Goal: Task Accomplishment & Management: Manage account settings

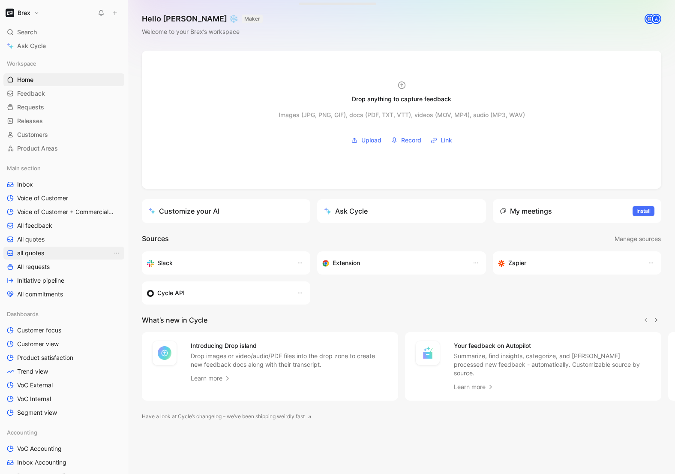
click at [30, 249] on span "all quotes" at bounding box center [30, 253] width 27 height 9
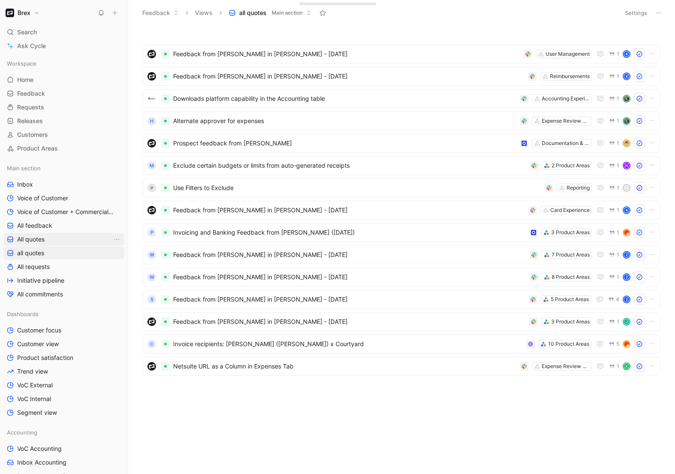
click at [34, 238] on span "All quotes" at bounding box center [30, 239] width 27 height 9
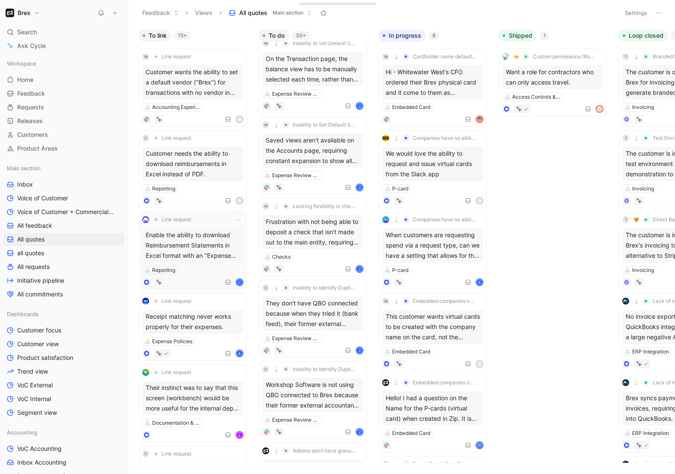
click at [202, 217] on div "Link request" at bounding box center [192, 219] width 101 height 10
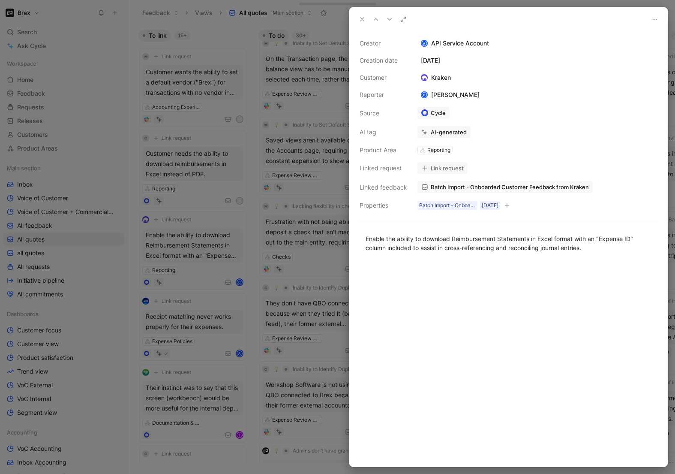
click at [484, 258] on div "Enable the ability to download Reimbursement Statements in Excel format with an…" at bounding box center [509, 243] width 319 height 37
click at [359, 21] on icon at bounding box center [362, 19] width 7 height 7
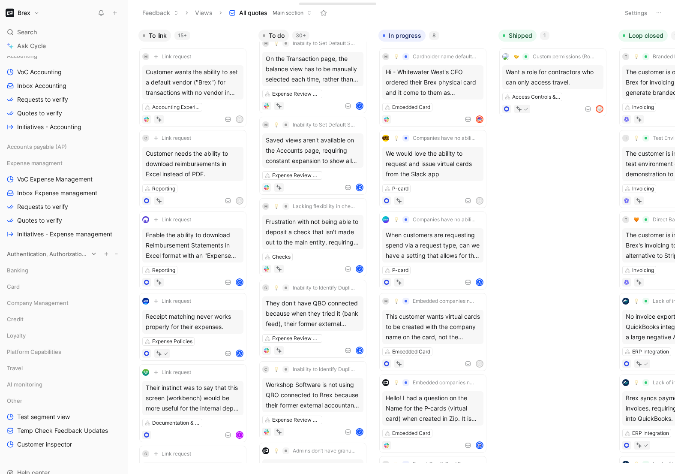
scroll to position [377, 0]
click at [62, 161] on span "Expense managment" at bounding box center [35, 162] width 56 height 9
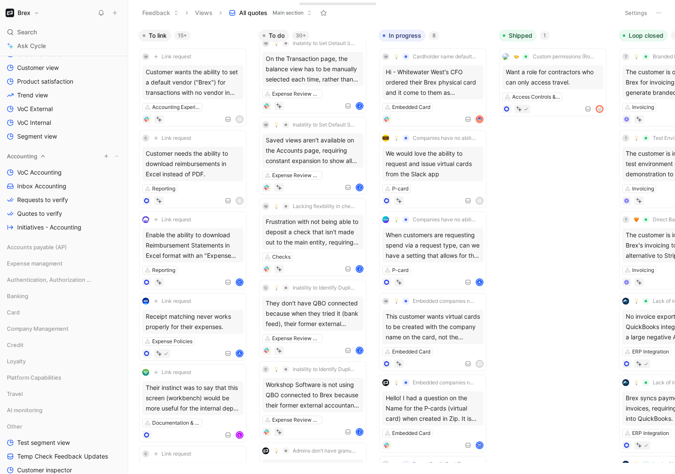
scroll to position [242, 0]
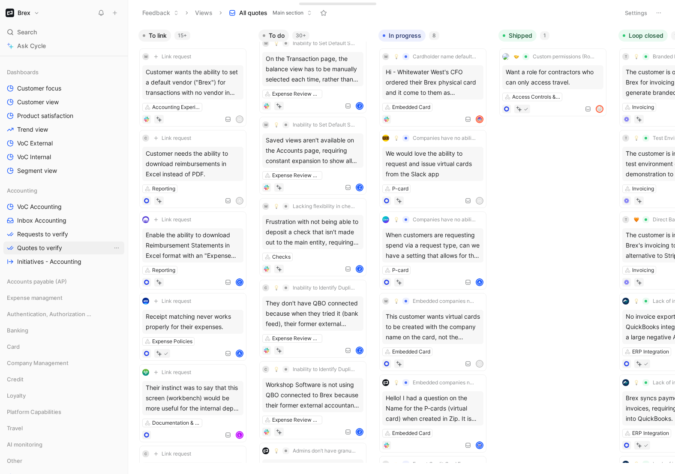
click at [48, 243] on link "Quotes to verify" at bounding box center [63, 247] width 121 height 13
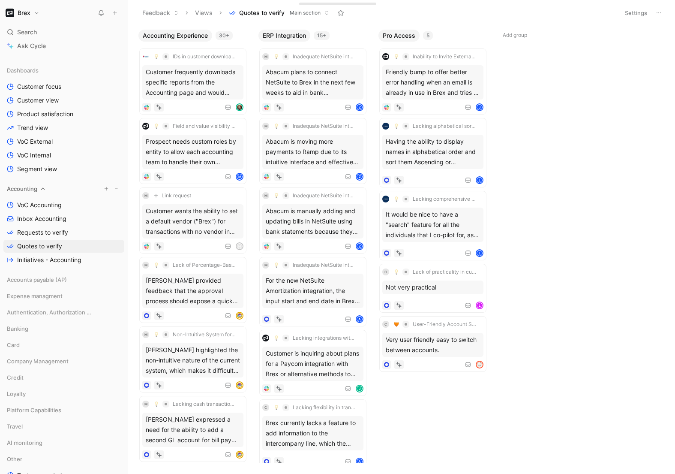
click at [42, 191] on div "Accounting" at bounding box center [63, 188] width 121 height 13
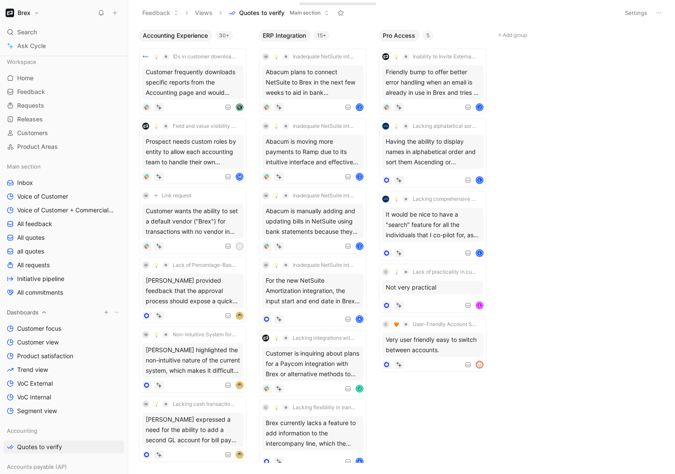
click at [44, 313] on icon at bounding box center [44, 312] width 6 height 6
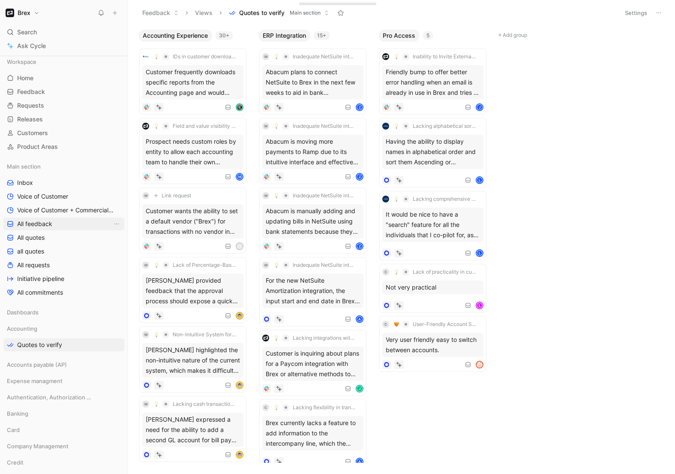
click at [44, 223] on span "All feedback" at bounding box center [34, 224] width 35 height 9
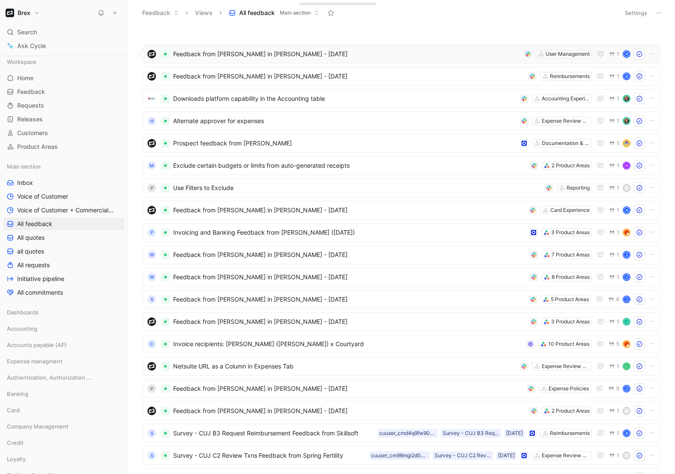
click at [358, 51] on span "Feedback from Kevin So in Slack - 8/14/2025" at bounding box center [346, 54] width 347 height 10
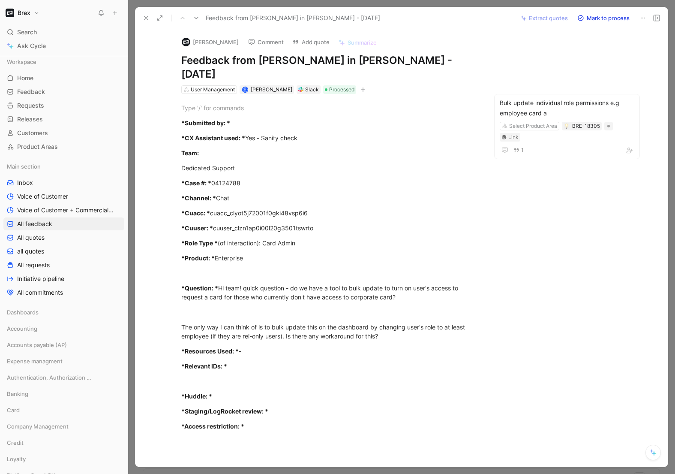
click at [149, 22] on button at bounding box center [146, 18] width 12 height 12
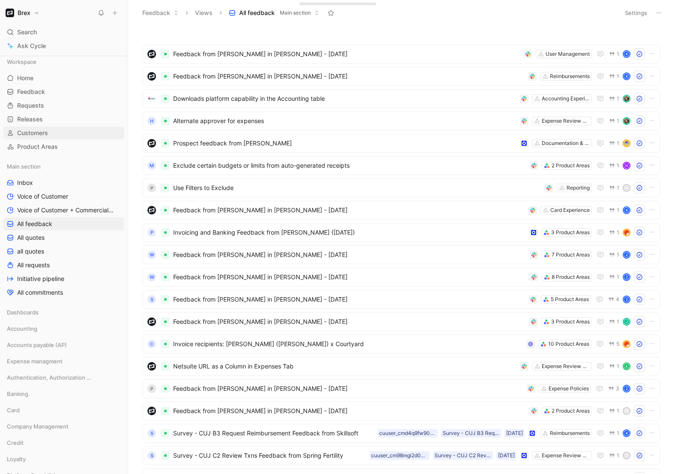
click at [36, 132] on span "Customers" at bounding box center [32, 133] width 31 height 9
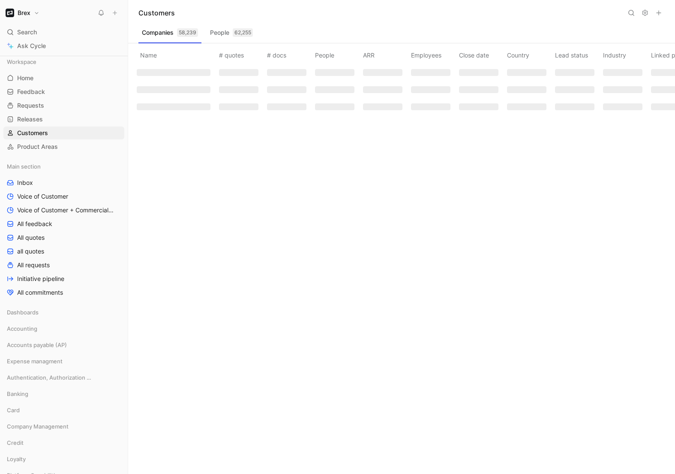
click at [634, 15] on icon at bounding box center [631, 12] width 7 height 7
type input "dragoneer"
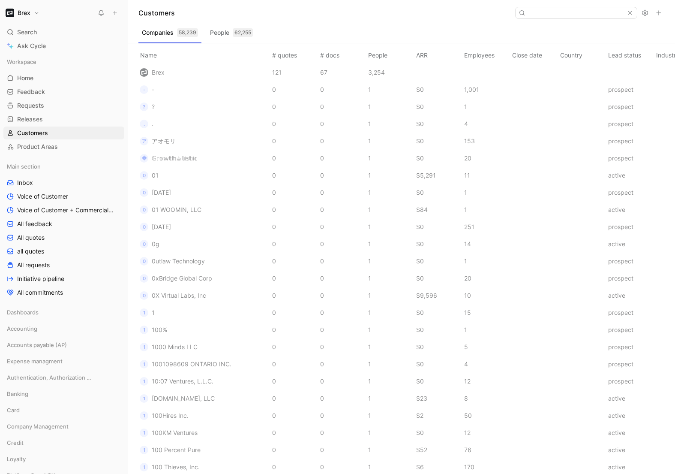
click at [392, 18] on div "Customers" at bounding box center [401, 13] width 547 height 26
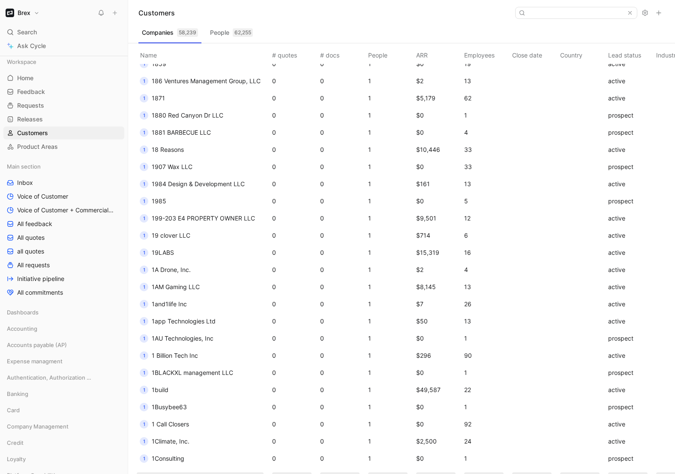
scroll to position [1705, 0]
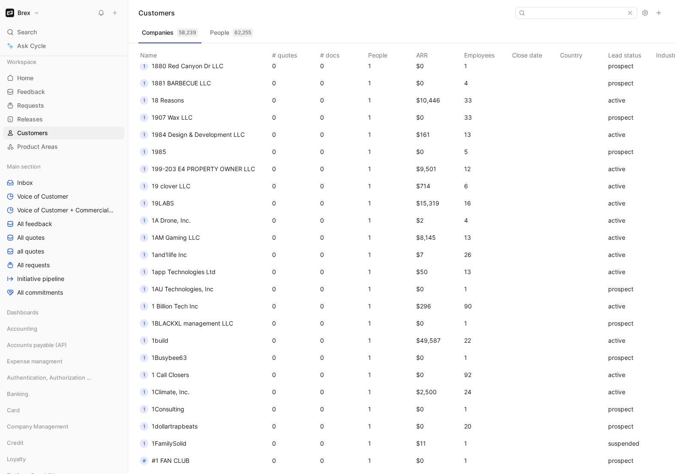
click at [23, 14] on h1 "Brex" at bounding box center [24, 13] width 13 height 8
click at [37, 88] on div "Workspace settings G then S" at bounding box center [58, 88] width 105 height 14
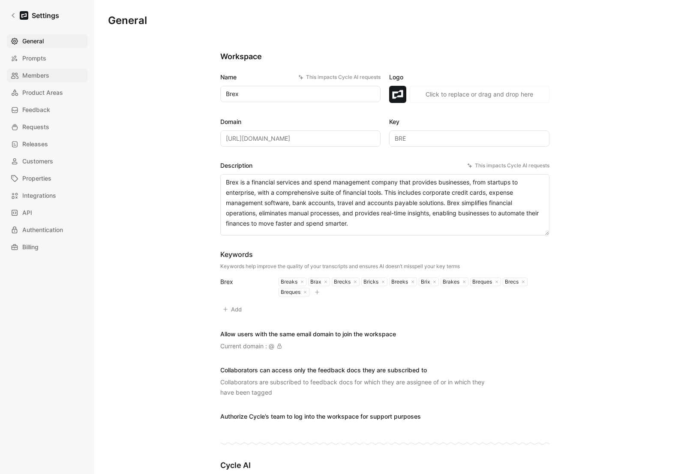
click at [32, 78] on span "Members" at bounding box center [35, 75] width 27 height 10
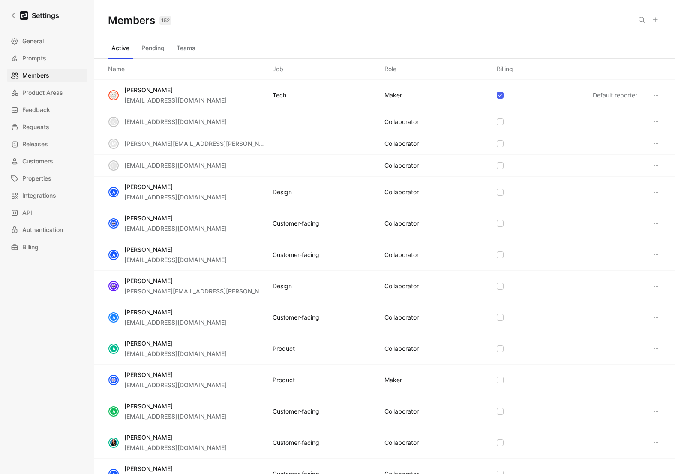
click at [659, 21] on icon at bounding box center [655, 19] width 7 height 7
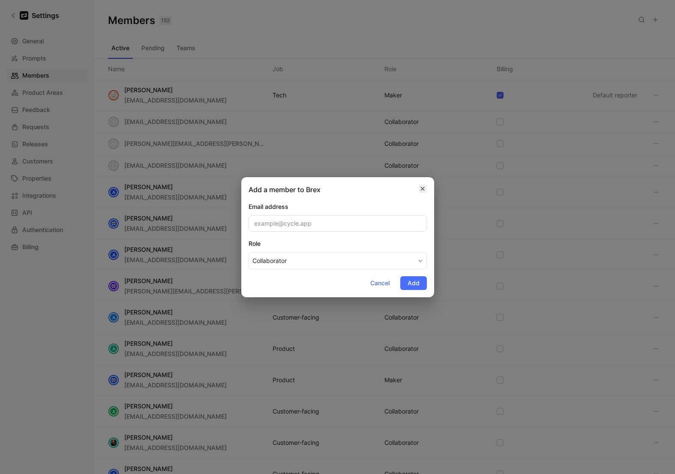
click at [425, 187] on button "button" at bounding box center [423, 188] width 9 height 9
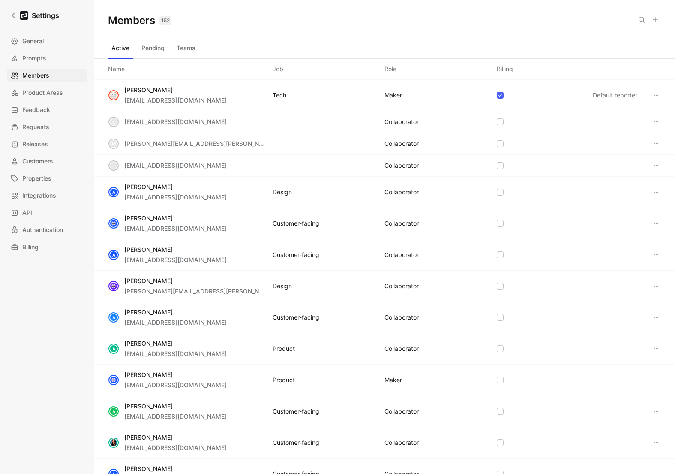
click at [180, 48] on button "Teams" at bounding box center [186, 48] width 26 height 14
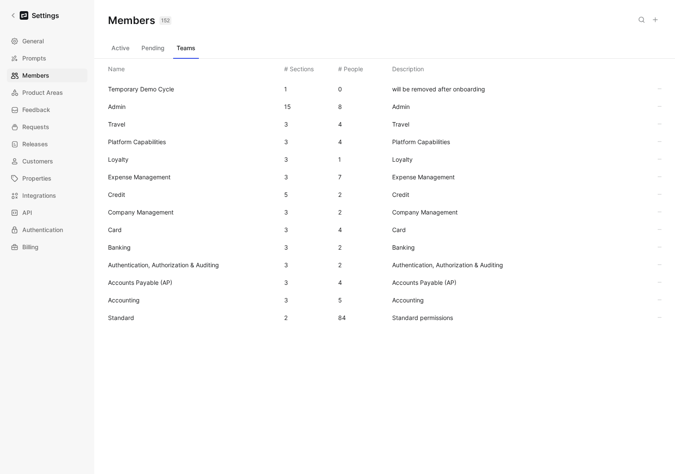
click at [142, 316] on span "Standard" at bounding box center [192, 318] width 169 height 10
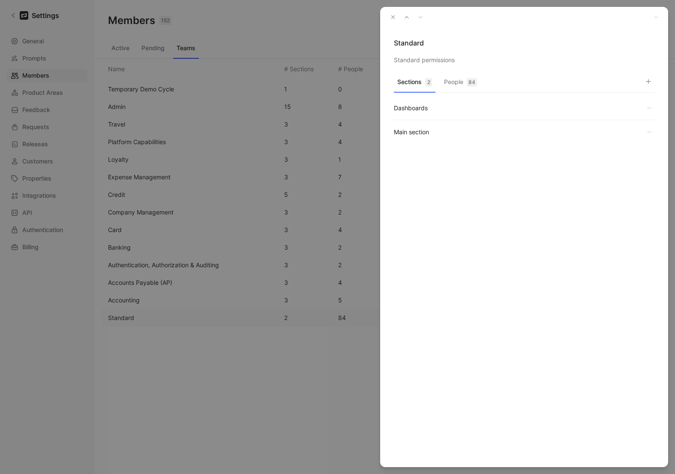
drag, startPoint x: 446, startPoint y: 75, endPoint x: 456, endPoint y: 75, distance: 9.9
click at [446, 75] on div "Sections 2 People 84" at bounding box center [524, 83] width 261 height 17
click at [453, 81] on button "People 84" at bounding box center [461, 84] width 40 height 17
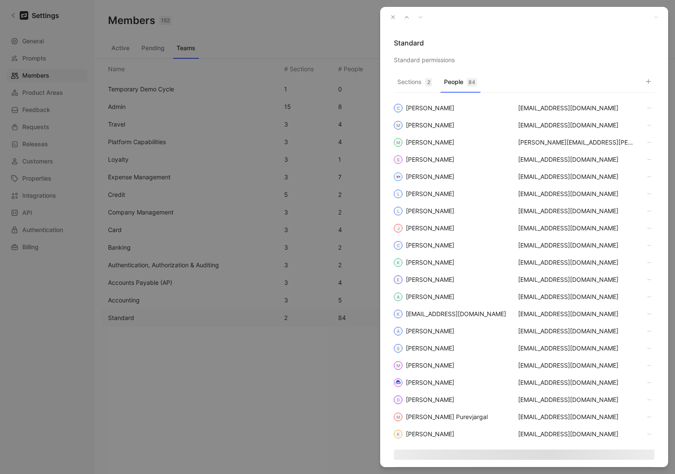
click at [645, 83] on button "button" at bounding box center [649, 81] width 12 height 12
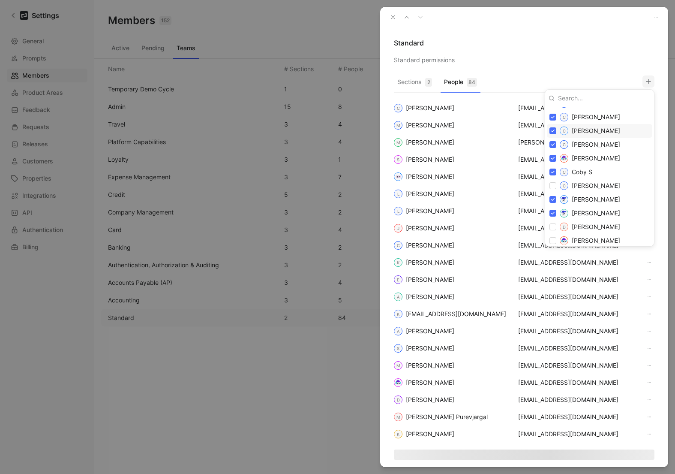
scroll to position [345, 0]
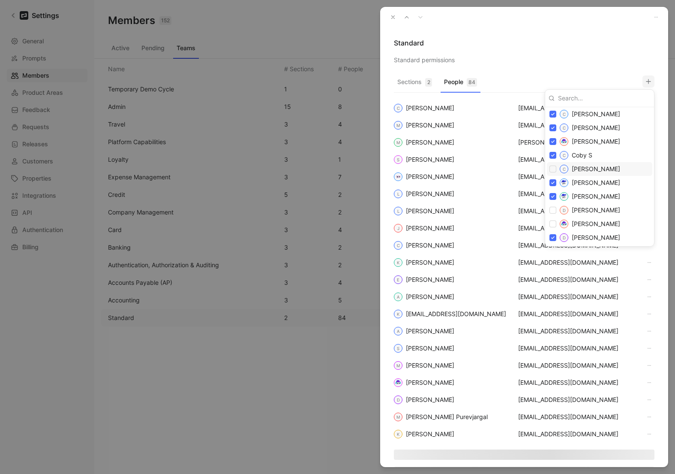
click at [553, 170] on input "checkbox" at bounding box center [553, 169] width 7 height 7
checkbox input "true"
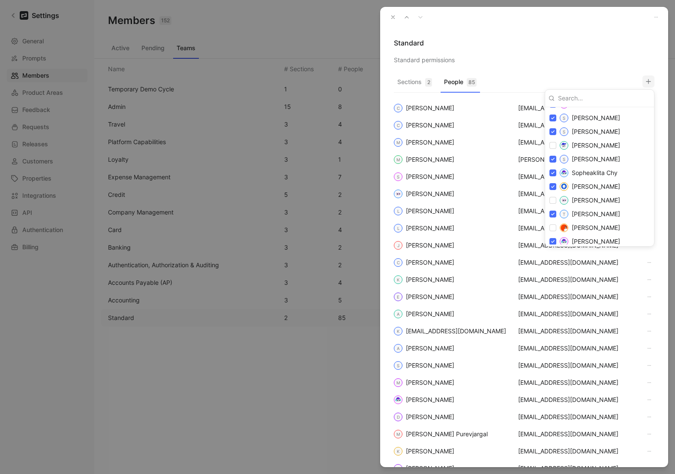
scroll to position [1362, 0]
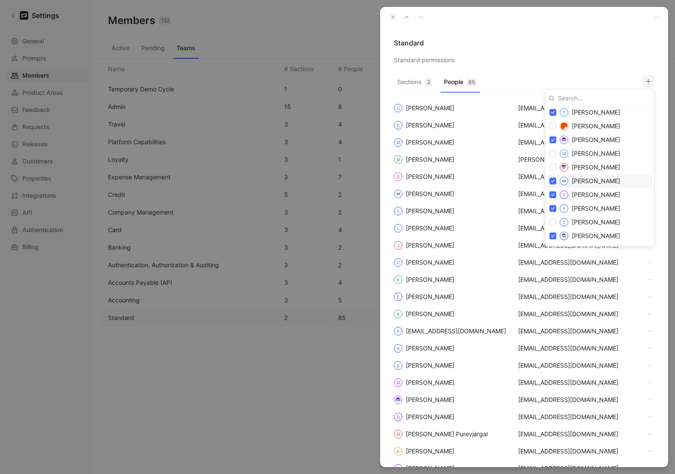
click at [539, 68] on div at bounding box center [337, 237] width 675 height 474
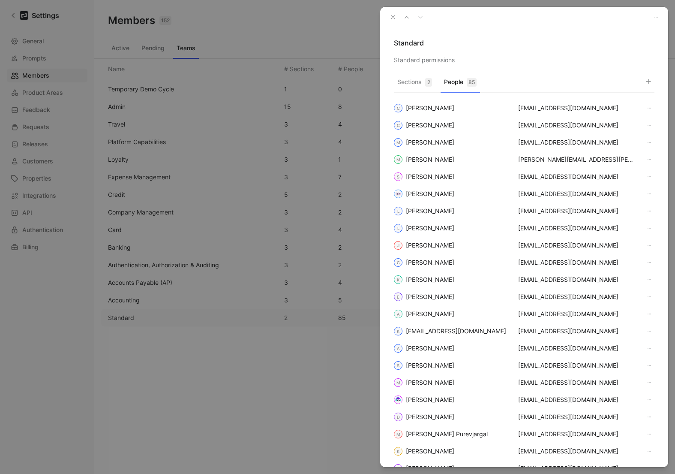
click at [390, 18] on icon "button" at bounding box center [393, 17] width 6 height 6
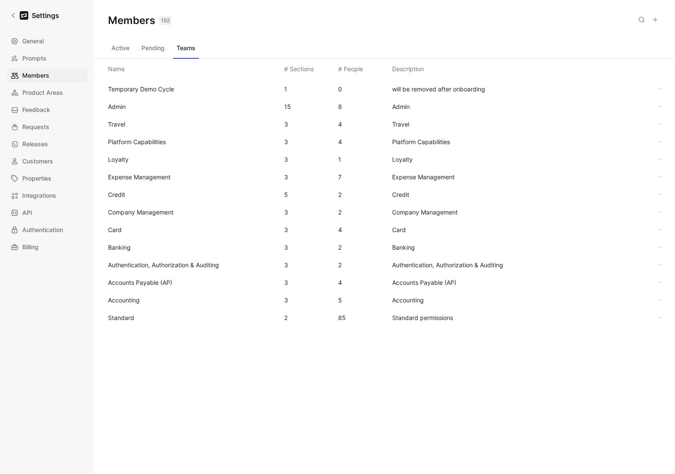
click at [128, 298] on span "Accounting" at bounding box center [124, 299] width 32 height 7
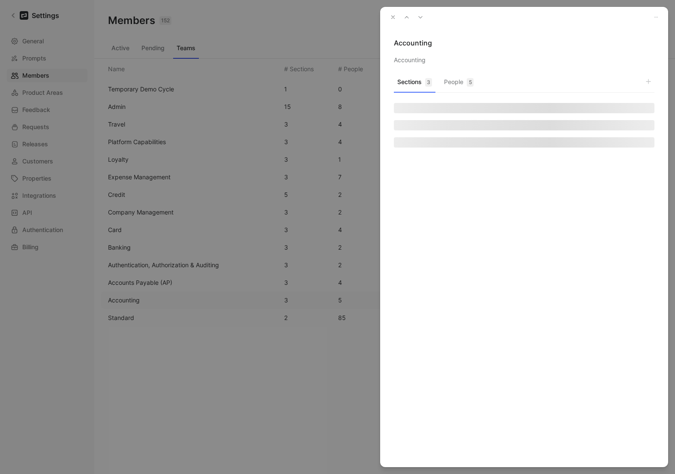
click at [452, 81] on button "People 5" at bounding box center [459, 84] width 36 height 17
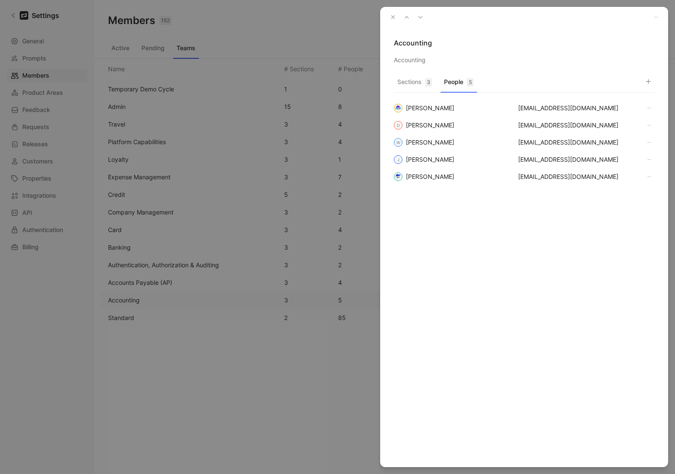
click at [393, 19] on icon "button" at bounding box center [393, 17] width 6 height 6
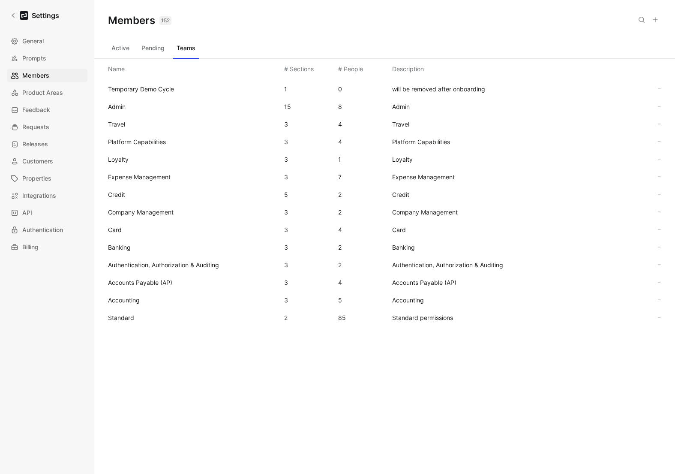
click at [149, 276] on div "Accounts Payable (AP) 3 4 Accounts Payable (AP)" at bounding box center [384, 283] width 567 height 18
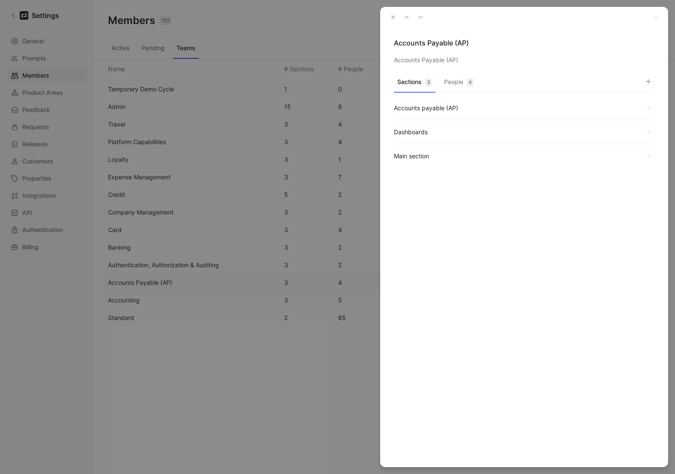
click at [456, 78] on button "People 4" at bounding box center [459, 84] width 36 height 17
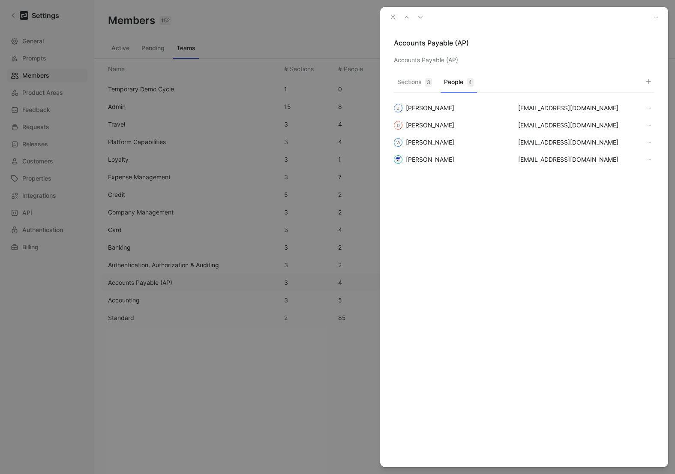
click at [391, 21] on button "button" at bounding box center [393, 17] width 12 height 12
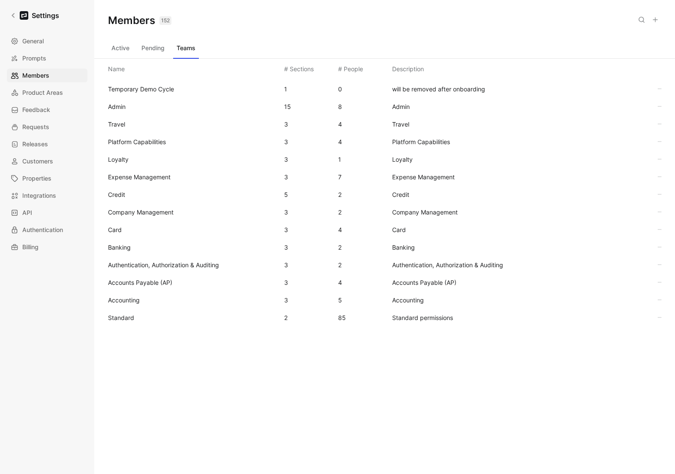
click at [121, 244] on span "Banking" at bounding box center [119, 247] width 23 height 7
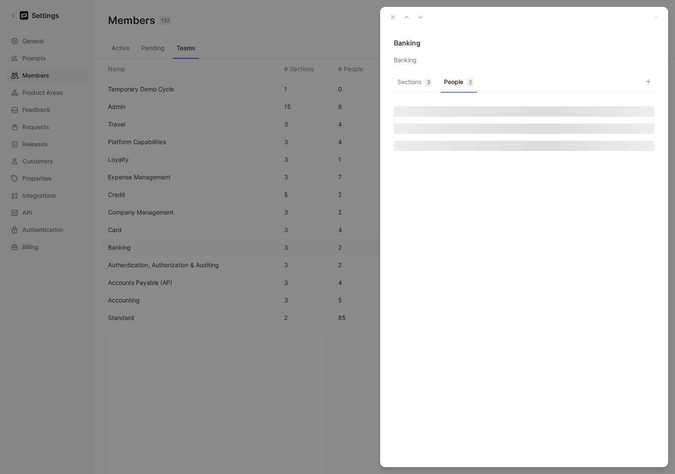
click at [461, 82] on button "People 2" at bounding box center [459, 84] width 36 height 17
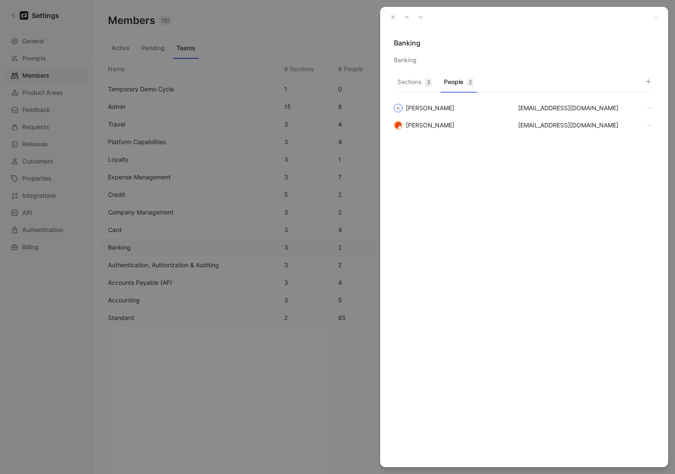
click at [651, 81] on icon "button" at bounding box center [648, 81] width 7 height 7
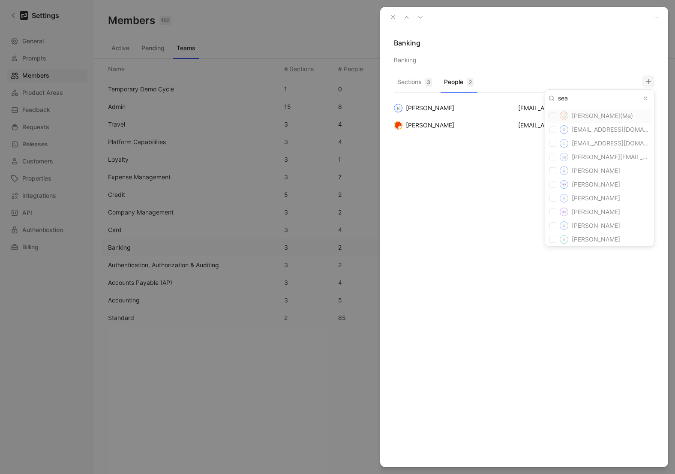
type input "sean"
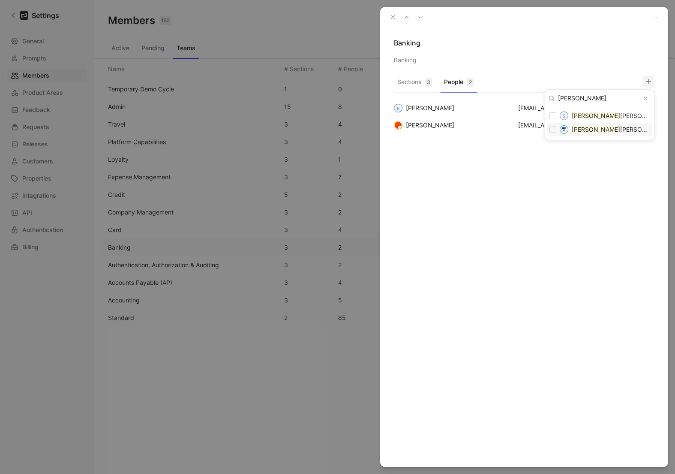
click at [585, 133] on span "Sean Vandeweerd" at bounding box center [611, 129] width 78 height 8
checkbox input "true"
click at [538, 49] on div at bounding box center [337, 237] width 675 height 474
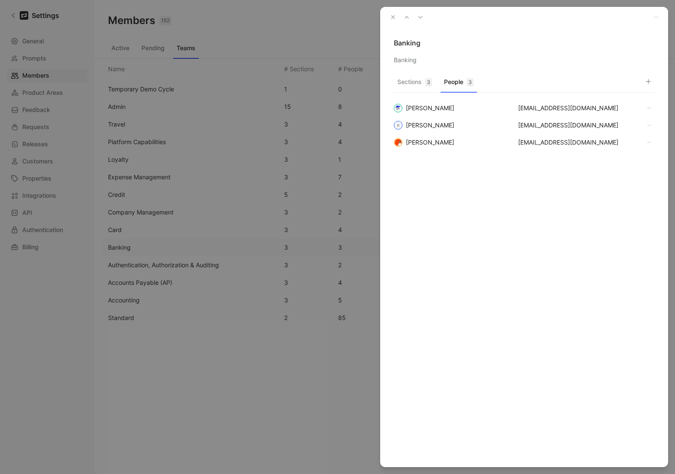
click at [393, 18] on icon "button" at bounding box center [393, 17] width 6 height 6
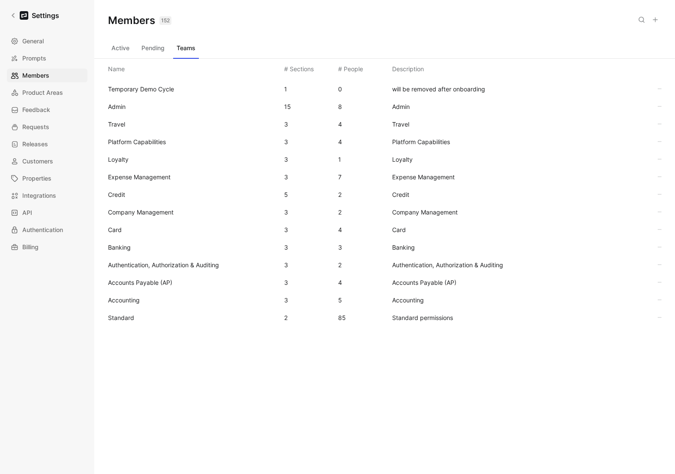
click at [136, 137] on span "Platform Capabilities" at bounding box center [192, 142] width 169 height 10
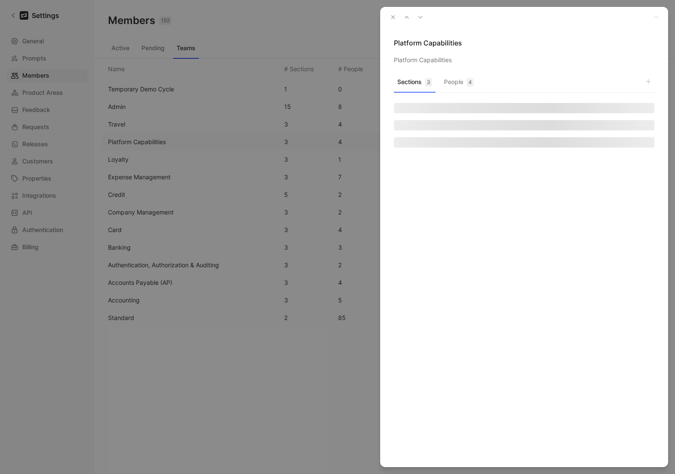
click at [456, 81] on button "People 4" at bounding box center [459, 84] width 36 height 17
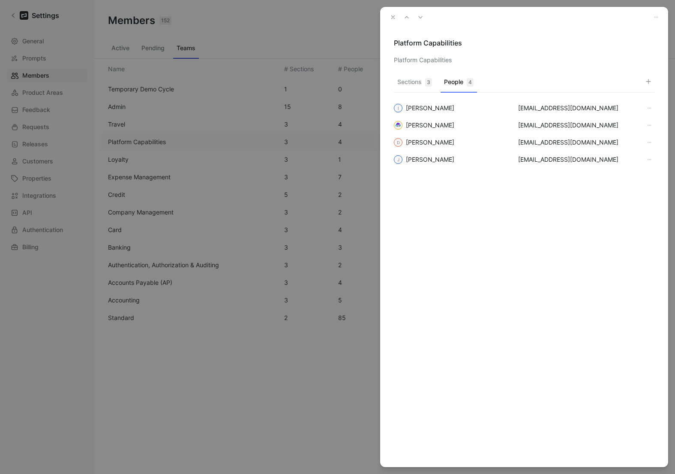
click at [654, 84] on button "button" at bounding box center [649, 81] width 12 height 12
type input "sean"
click at [585, 132] on mark "Sean" at bounding box center [596, 129] width 48 height 7
checkbox input "true"
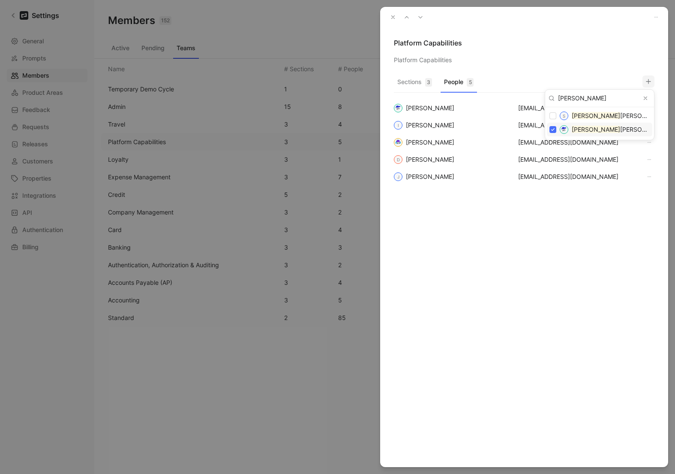
click at [552, 57] on div at bounding box center [337, 237] width 675 height 474
click at [391, 16] on icon "button" at bounding box center [393, 17] width 6 height 6
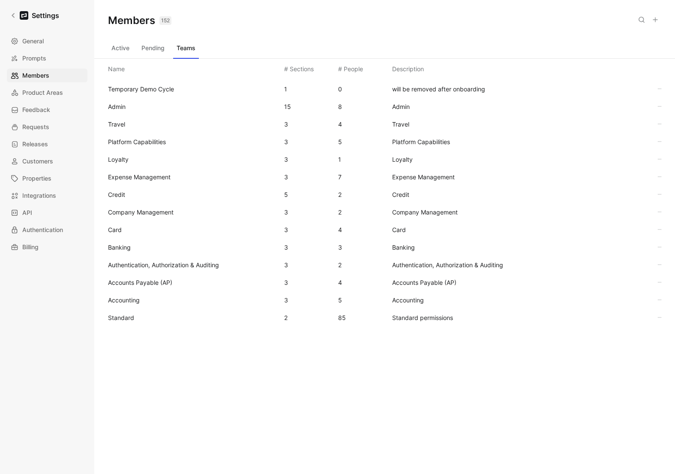
click at [153, 145] on span "Platform Capabilities" at bounding box center [137, 141] width 58 height 7
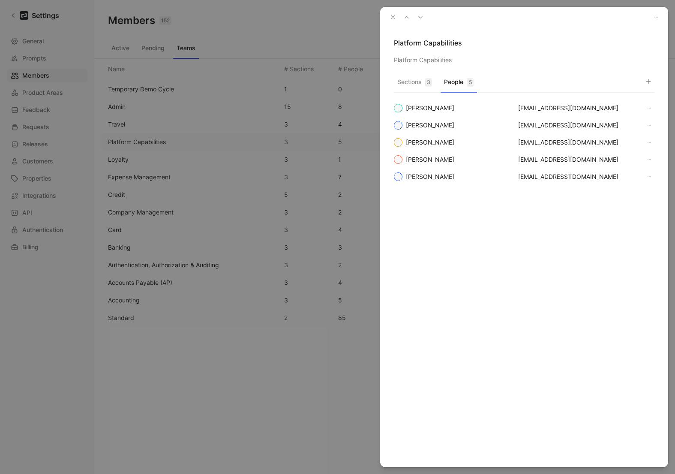
click at [464, 81] on button "People 5" at bounding box center [459, 84] width 36 height 17
click at [392, 18] on icon "button" at bounding box center [393, 17] width 6 height 6
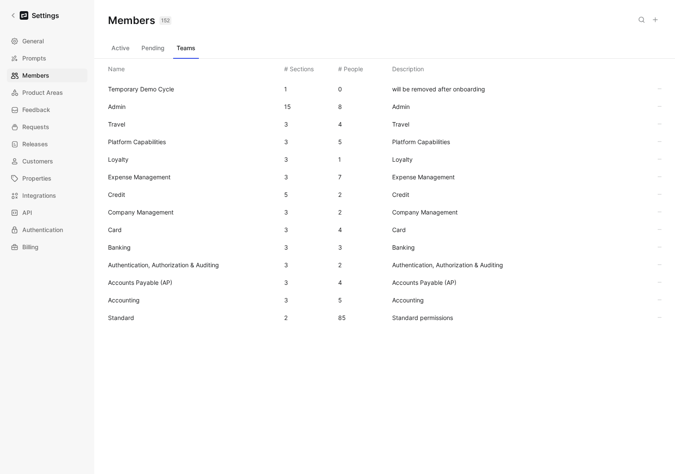
click at [143, 216] on span "Company Management" at bounding box center [192, 212] width 169 height 10
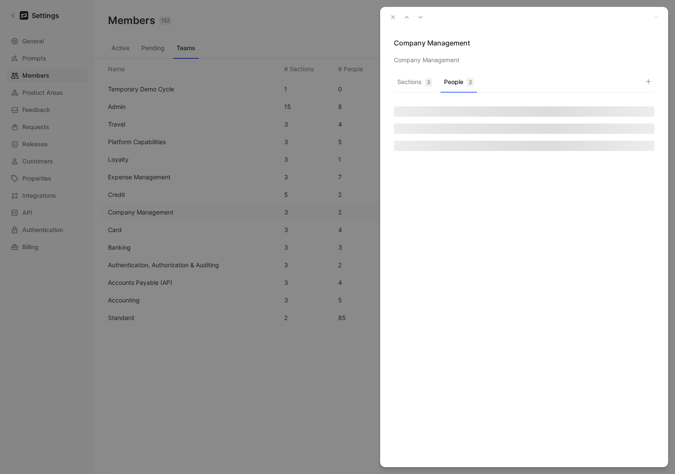
click at [456, 85] on button "People 2" at bounding box center [459, 84] width 36 height 17
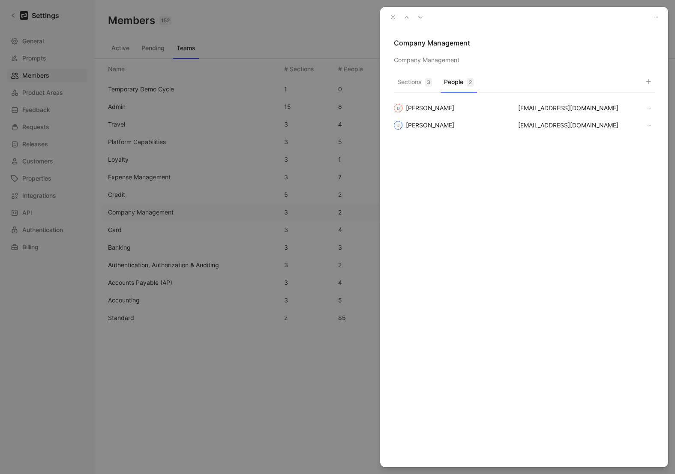
click at [652, 83] on button "button" at bounding box center [649, 81] width 12 height 12
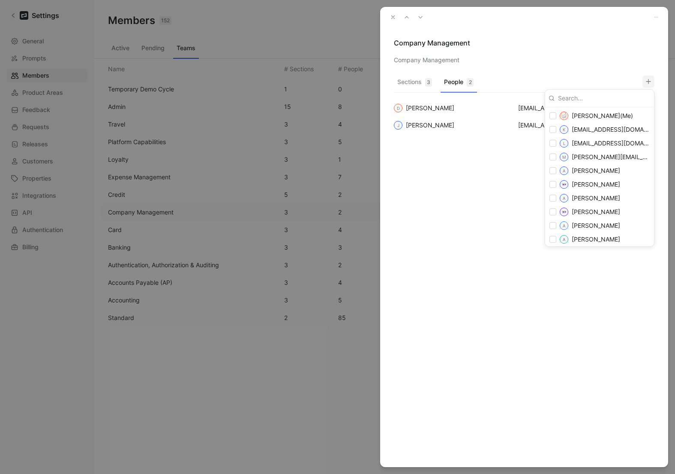
click at [588, 95] on input at bounding box center [603, 98] width 96 height 14
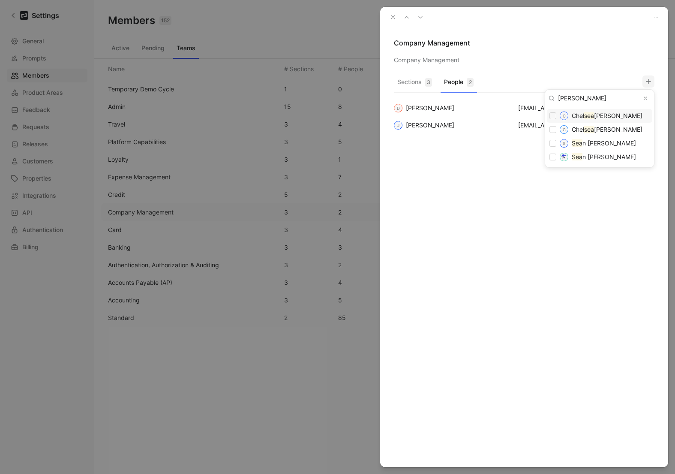
type input "sean"
click at [585, 127] on mark "Sean" at bounding box center [596, 129] width 48 height 7
checkbox input "true"
click at [549, 50] on div at bounding box center [337, 237] width 675 height 474
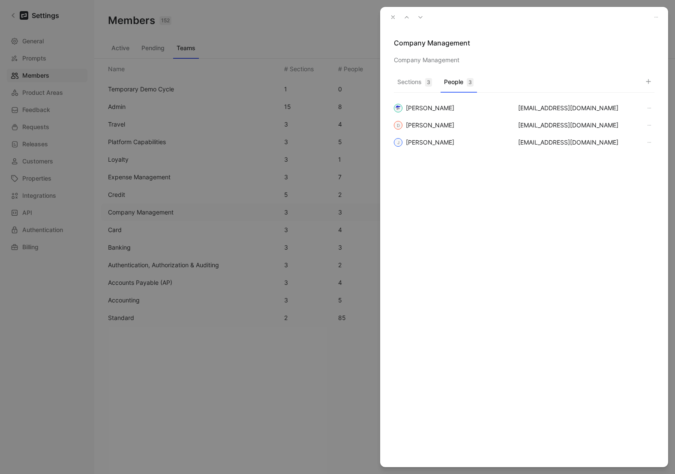
click at [391, 17] on icon "button" at bounding box center [393, 17] width 6 height 6
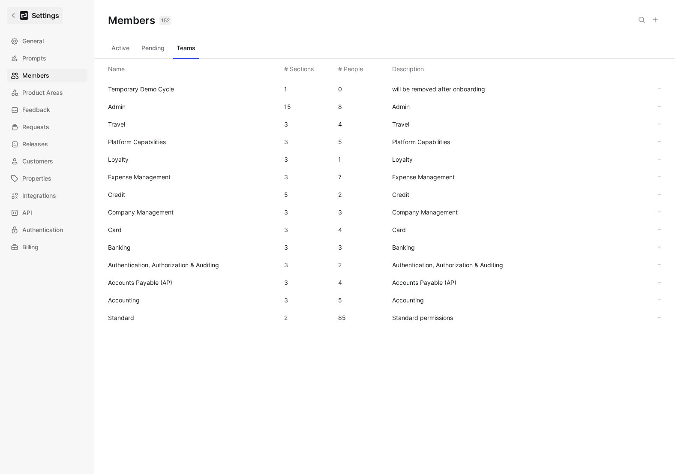
click at [14, 15] on icon at bounding box center [13, 15] width 6 height 6
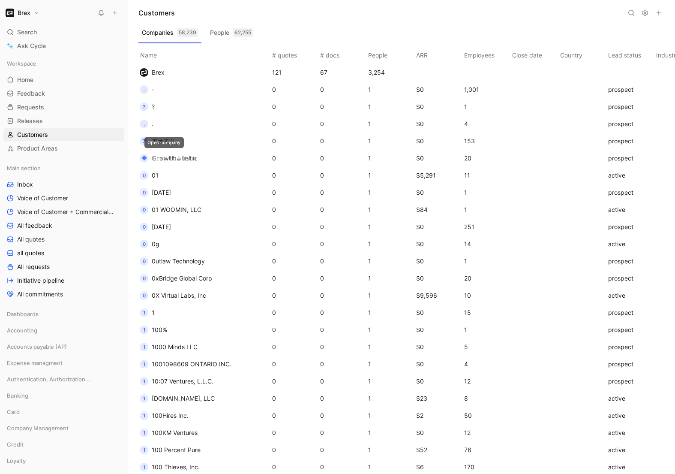
click at [182, 160] on span "𝔾𝕣𝕠𝕨𝕥𝕙☕︎𝕝𝕚𝕤𝕥𝕚𝕔" at bounding box center [175, 157] width 46 height 7
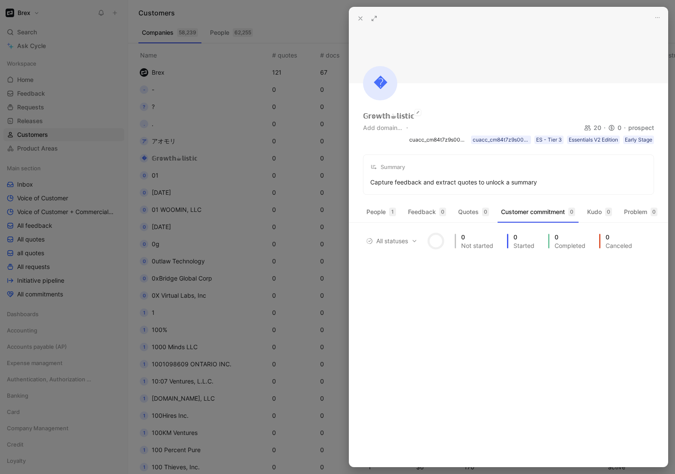
drag, startPoint x: 400, startPoint y: 117, endPoint x: 395, endPoint y: 118, distance: 4.9
click at [395, 118] on div "𝔾𝕣𝕠𝕨𝕥𝕙☕︎𝕝𝕚𝕤𝕥𝕚𝕔" at bounding box center [388, 116] width 51 height 10
click at [356, 18] on button at bounding box center [361, 18] width 12 height 12
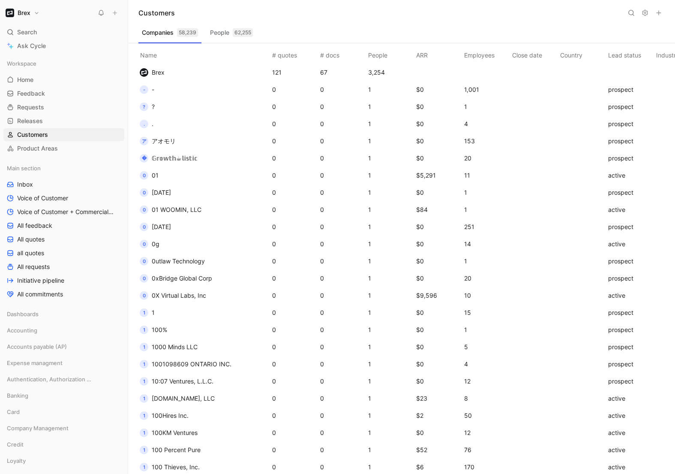
click at [178, 139] on button "ア アオモリ" at bounding box center [158, 141] width 42 height 14
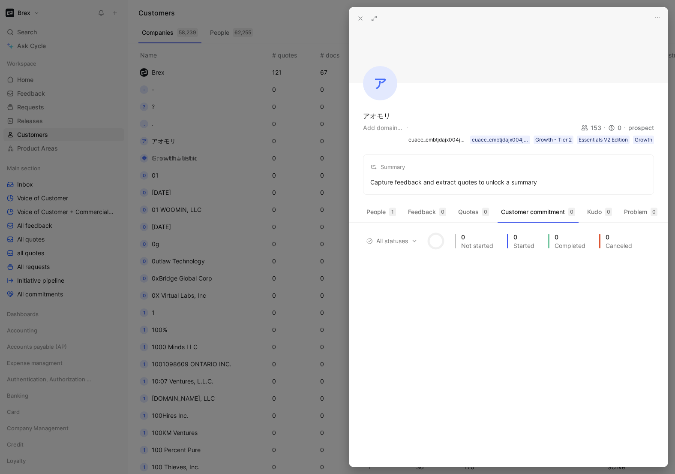
click at [362, 19] on use at bounding box center [360, 18] width 3 height 3
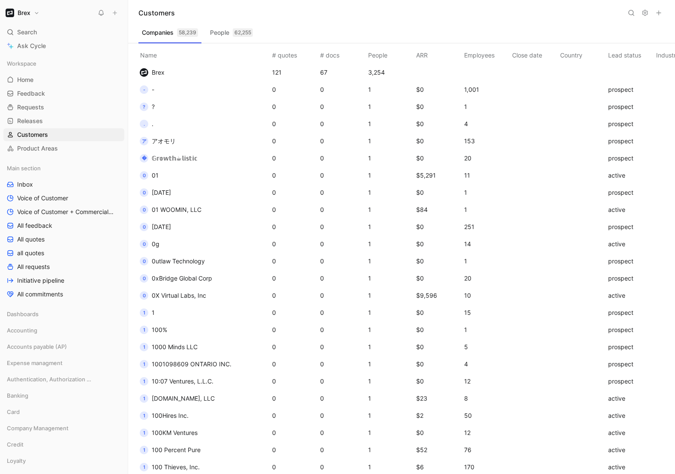
click at [648, 14] on icon at bounding box center [645, 12] width 7 height 7
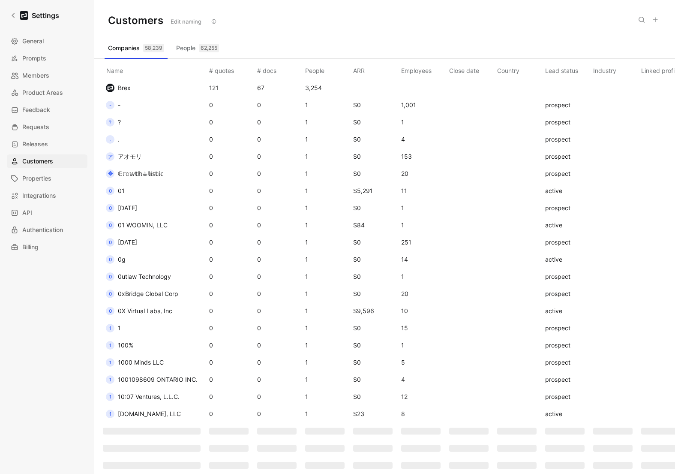
click at [639, 22] on icon at bounding box center [642, 19] width 7 height 7
click at [426, 20] on div "Customers Edit naming" at bounding box center [384, 20] width 581 height 41
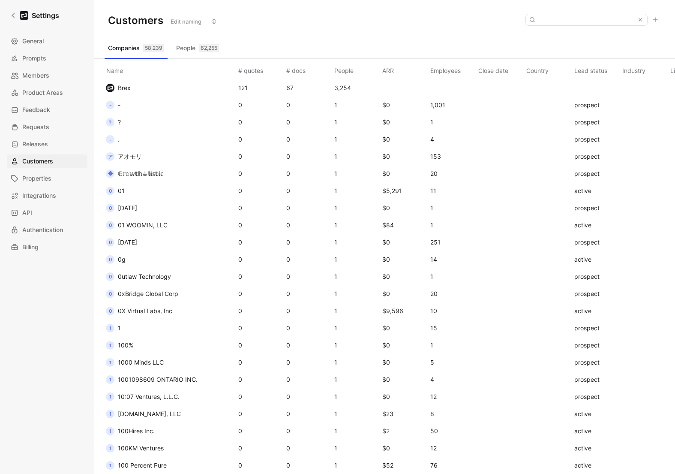
click at [126, 141] on td ". ." at bounding box center [169, 139] width 136 height 17
click at [121, 140] on button ". ." at bounding box center [113, 140] width 20 height 14
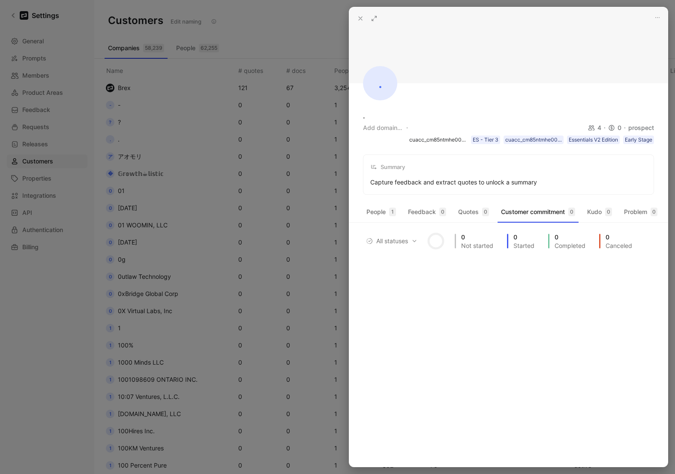
click at [360, 18] on icon at bounding box center [360, 18] width 7 height 7
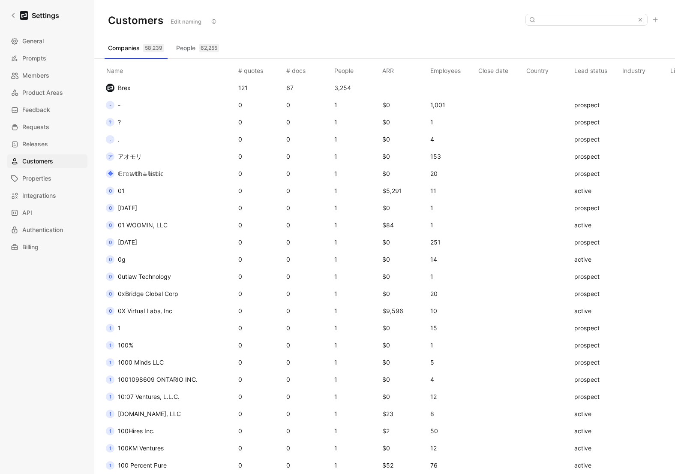
click at [121, 106] on button "- -" at bounding box center [113, 105] width 21 height 14
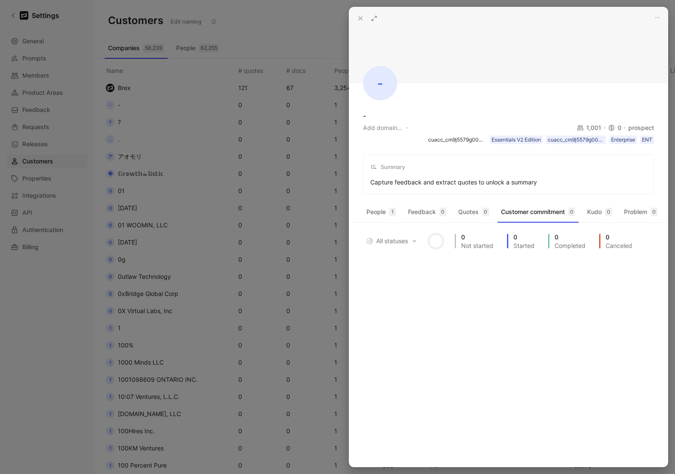
click at [356, 18] on button at bounding box center [361, 18] width 12 height 12
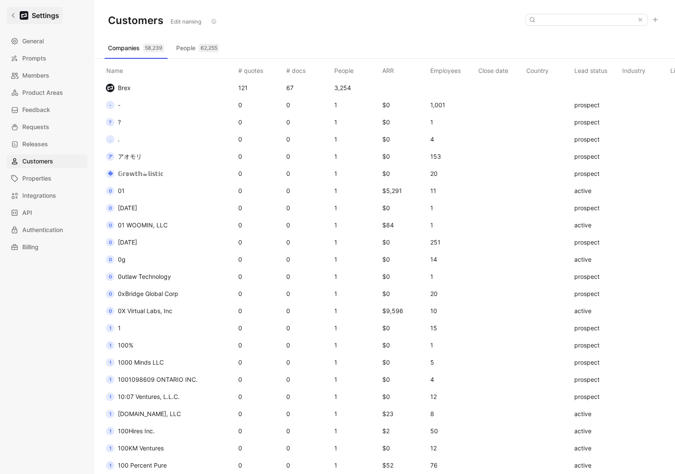
click at [13, 17] on icon at bounding box center [13, 15] width 6 height 6
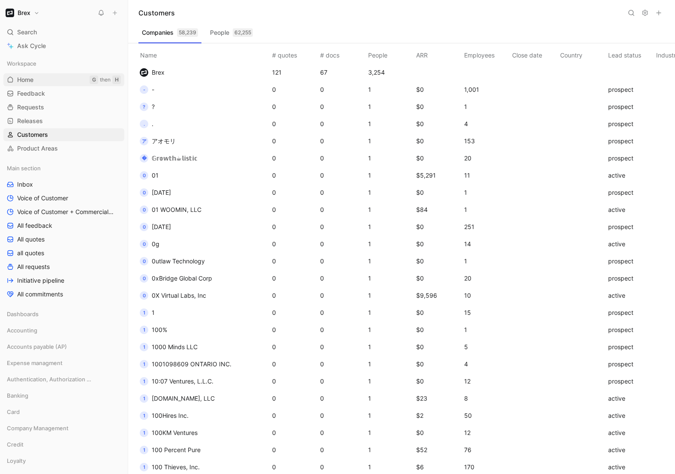
click at [25, 76] on span "Home" at bounding box center [25, 79] width 16 height 9
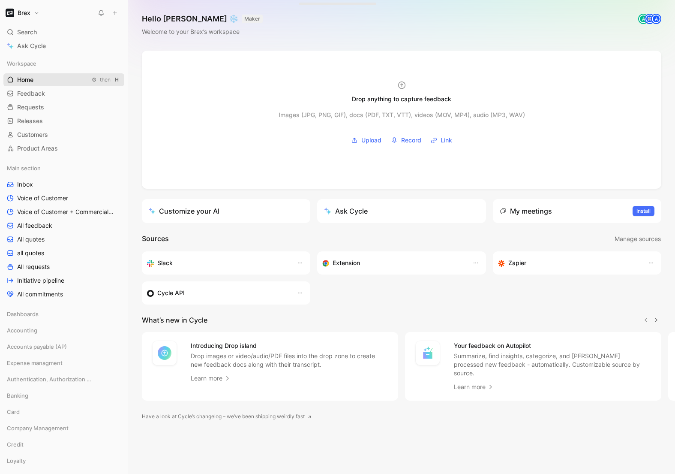
click at [24, 76] on span "Home" at bounding box center [25, 79] width 16 height 9
click at [26, 180] on link "Inbox" at bounding box center [63, 184] width 121 height 13
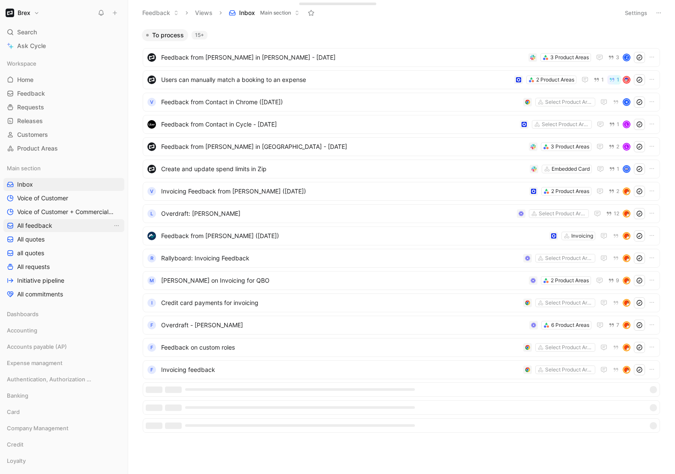
click at [39, 223] on span "All feedback" at bounding box center [34, 225] width 35 height 9
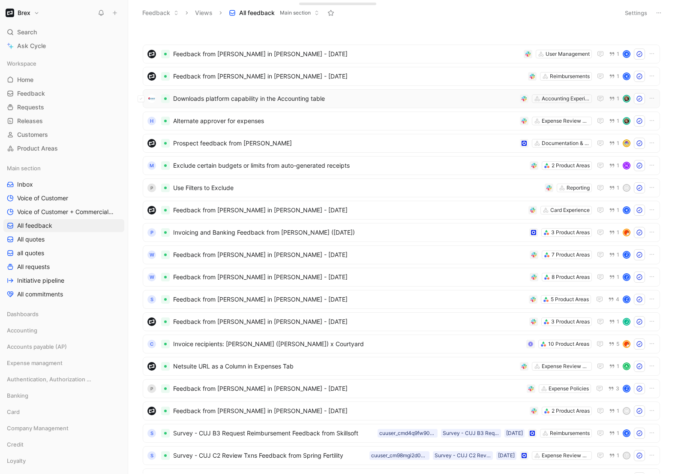
click at [221, 96] on span "Downloads platform capability in the Accounting table" at bounding box center [345, 98] width 344 height 10
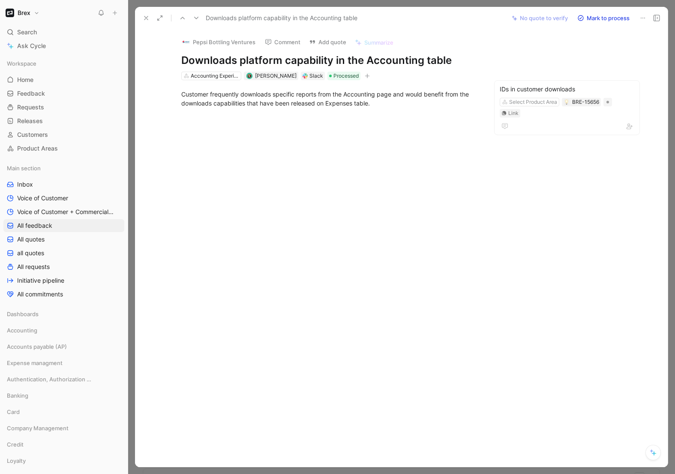
click at [148, 21] on button at bounding box center [146, 18] width 12 height 12
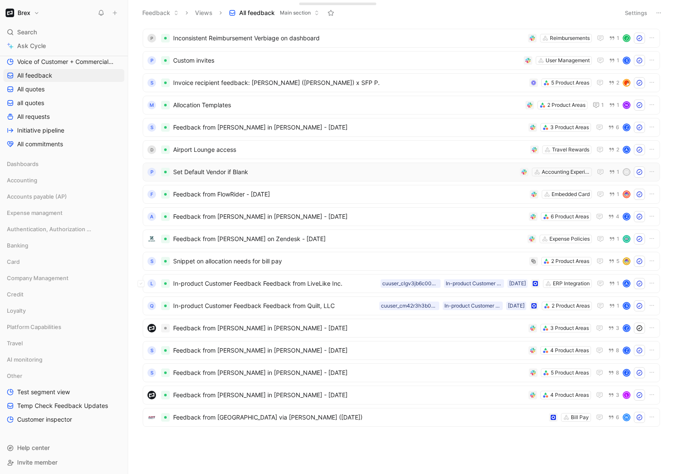
scroll to position [619, 0]
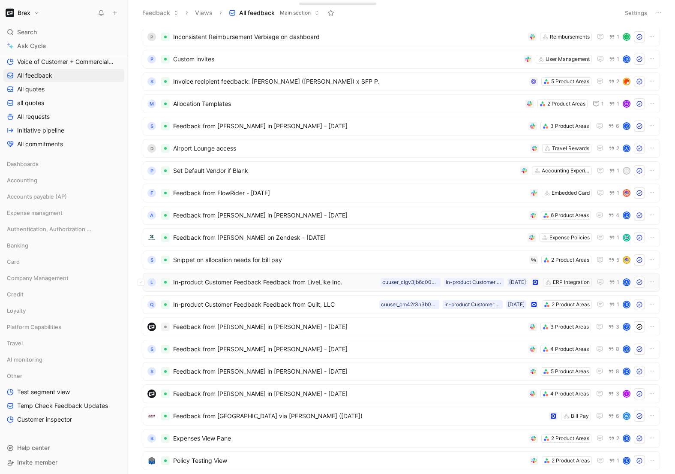
click at [244, 285] on span "In-product Customer Feedback Feedback from LiveLike Inc." at bounding box center [275, 282] width 204 height 10
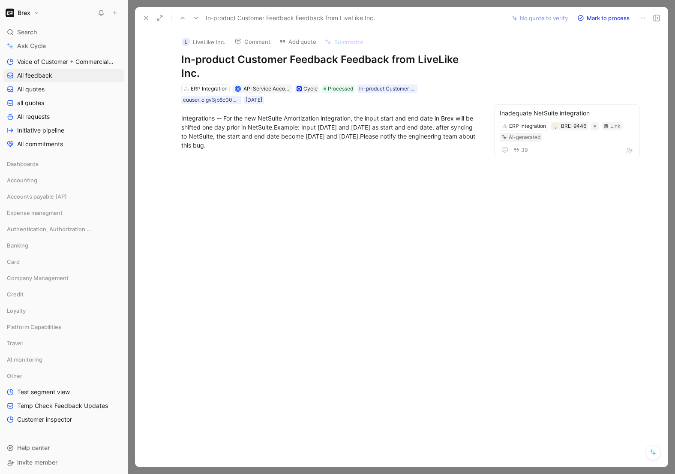
click at [143, 18] on icon at bounding box center [146, 18] width 7 height 7
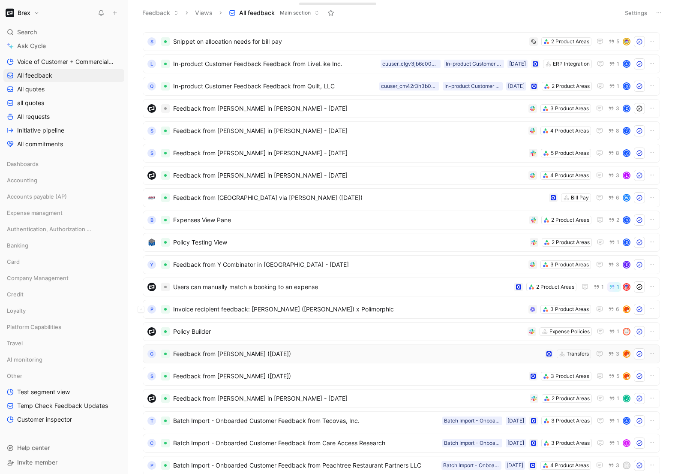
scroll to position [882, 0]
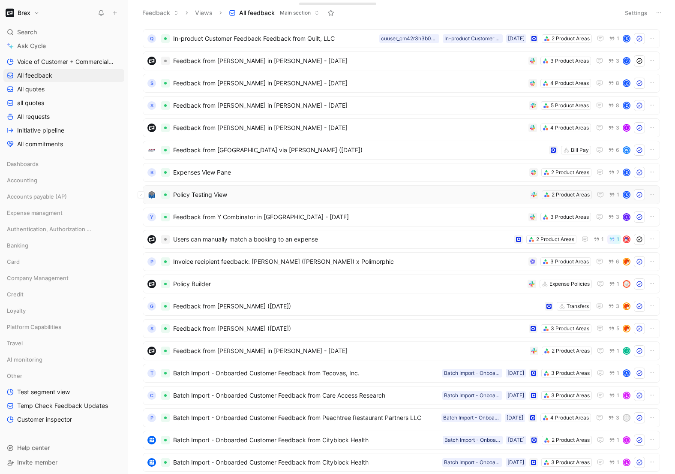
click at [197, 196] on span "Policy Testing View" at bounding box center [349, 195] width 353 height 10
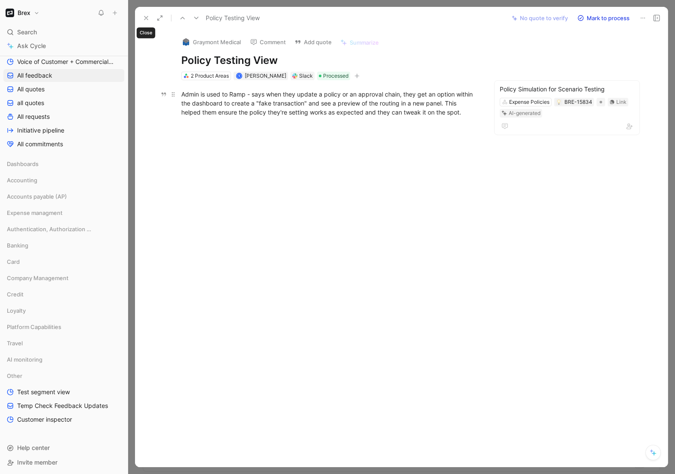
drag, startPoint x: 143, startPoint y: 18, endPoint x: 183, endPoint y: 91, distance: 82.9
click at [170, 99] on div "Policy Testing View No quote to verify Mark to process Graymont Medical Comment…" at bounding box center [401, 237] width 533 height 460
click at [147, 15] on icon at bounding box center [146, 18] width 7 height 7
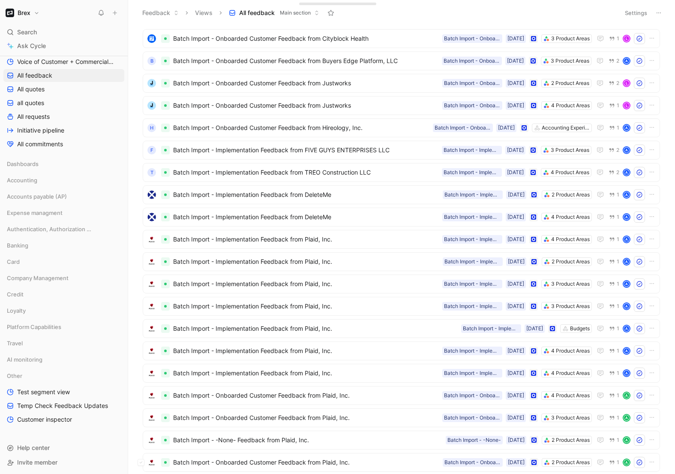
scroll to position [1487, 0]
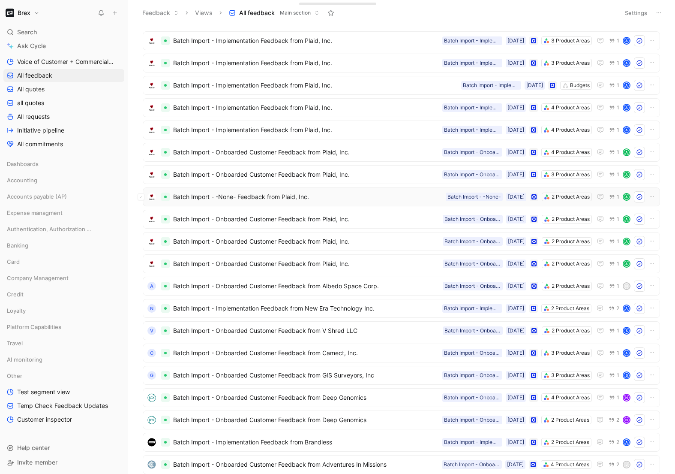
click at [242, 196] on span "Batch Import - -None- Feedback from Plaid, Inc." at bounding box center [307, 197] width 269 height 10
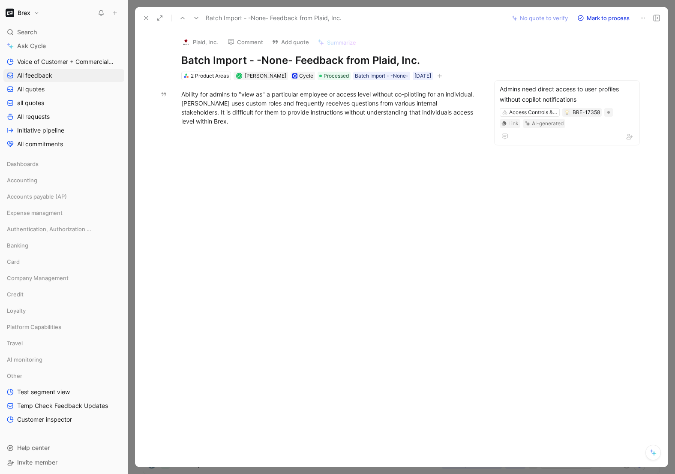
click at [142, 17] on button at bounding box center [146, 18] width 12 height 12
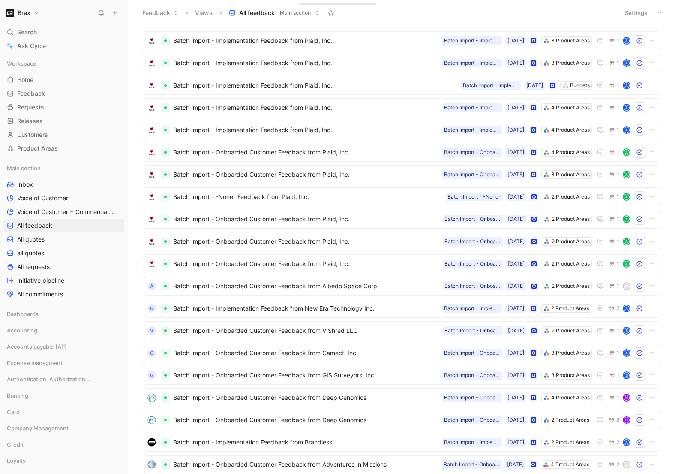
click at [32, 15] on button "Brex" at bounding box center [22, 13] width 38 height 12
click at [38, 82] on div "Workspace settings G then S" at bounding box center [58, 88] width 105 height 14
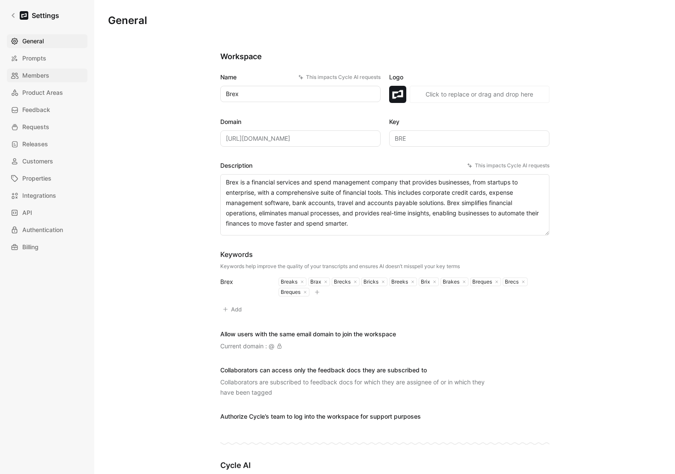
click at [35, 76] on span "Members" at bounding box center [35, 75] width 27 height 10
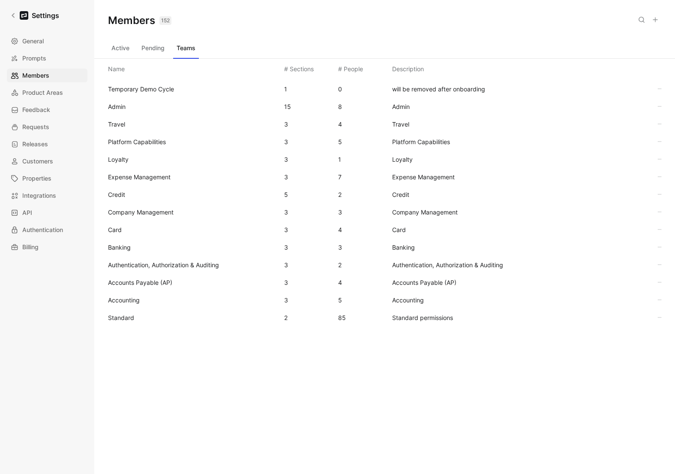
click at [136, 325] on div "Standard 2 85 Standard permissions" at bounding box center [384, 318] width 567 height 18
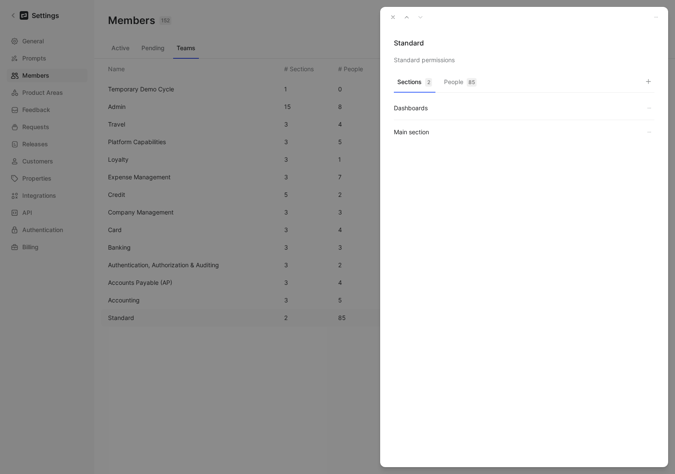
click at [455, 80] on button "People 85" at bounding box center [460, 84] width 39 height 17
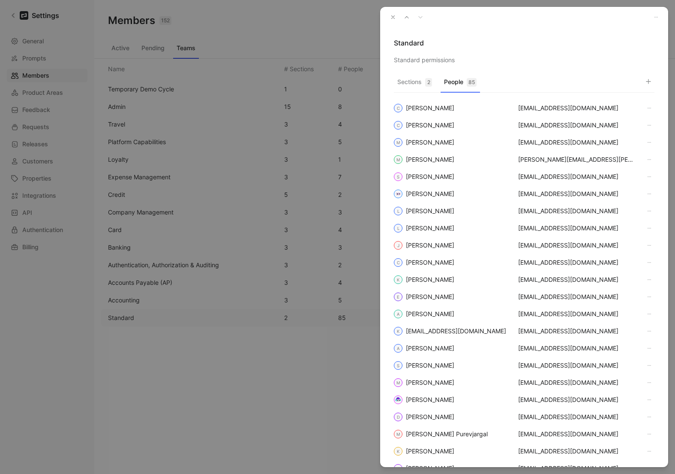
click at [644, 83] on button "button" at bounding box center [649, 81] width 12 height 12
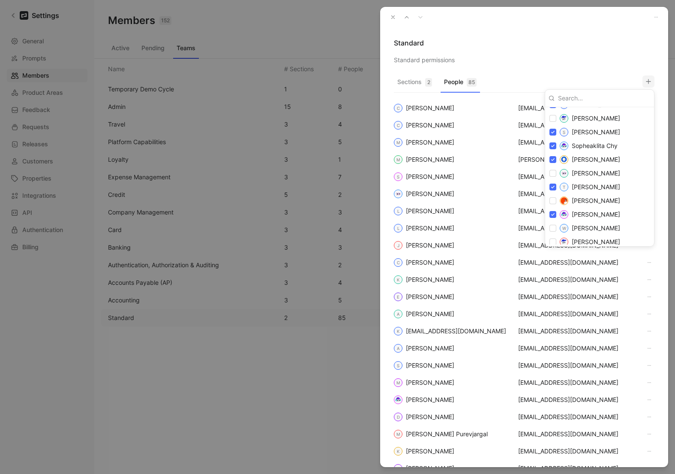
scroll to position [1362, 0]
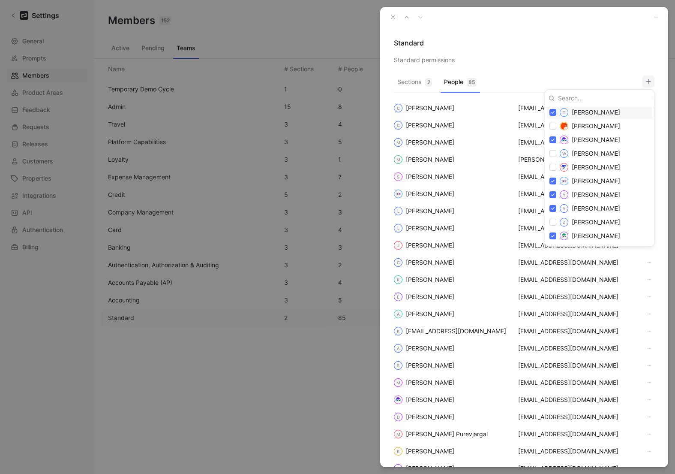
drag, startPoint x: 545, startPoint y: 39, endPoint x: 431, endPoint y: 21, distance: 115.6
click at [544, 39] on div at bounding box center [337, 237] width 675 height 474
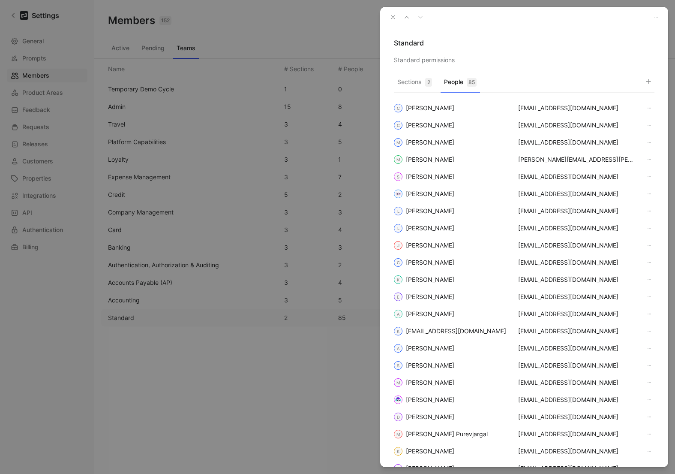
click at [395, 18] on icon "button" at bounding box center [393, 17] width 6 height 6
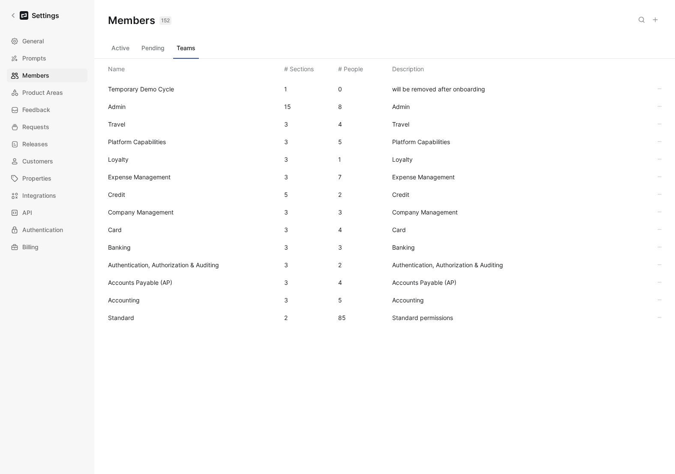
click at [270, 24] on div "Members 152 Saved" at bounding box center [384, 20] width 581 height 41
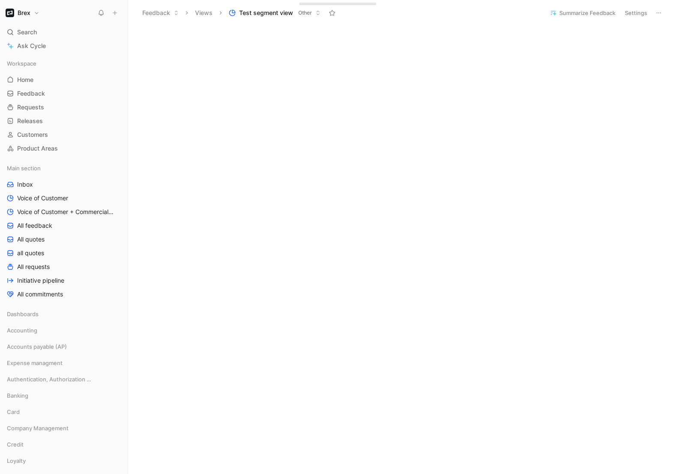
click at [34, 14] on button "Brex" at bounding box center [22, 13] width 38 height 12
click at [47, 86] on div "Workspace settings G then S" at bounding box center [58, 88] width 105 height 14
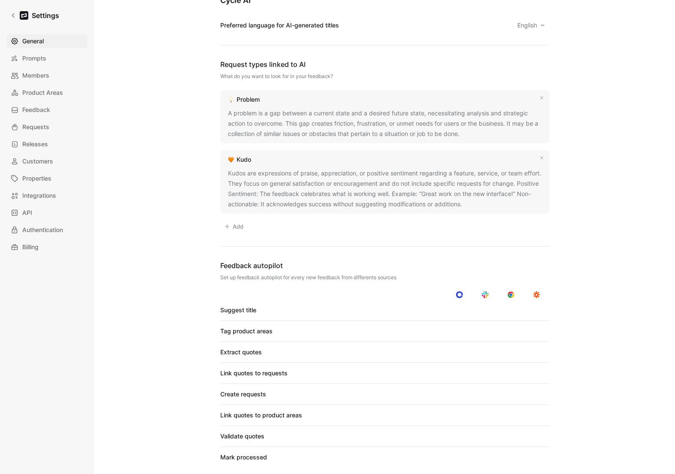
scroll to position [97, 0]
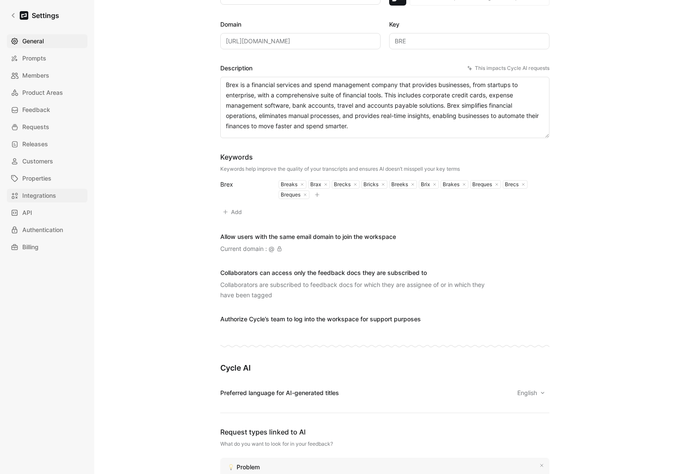
click at [29, 190] on span "Integrations" at bounding box center [39, 195] width 34 height 10
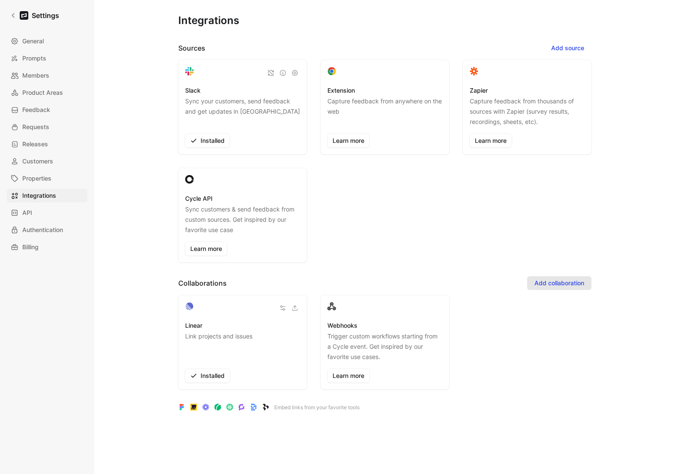
click at [553, 283] on span "Add collaboration" at bounding box center [560, 283] width 50 height 10
click at [469, 226] on div "Slack Sync your customers, send feedback and get updates in Slack Installed Ext…" at bounding box center [384, 161] width 413 height 202
click at [564, 51] on span "Add source" at bounding box center [568, 48] width 33 height 10
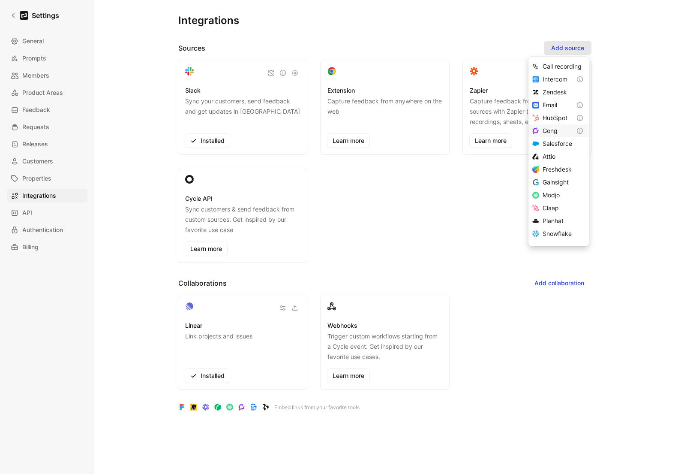
scroll to position [10, 0]
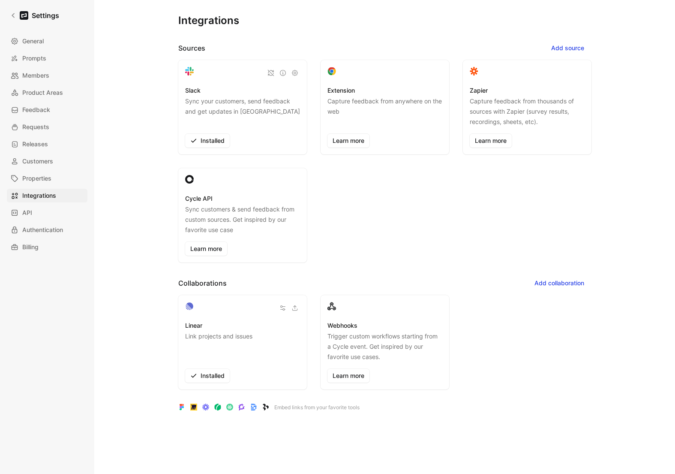
click at [380, 230] on div "Slack Sync your customers, send feedback and get updates in Slack Installed Ext…" at bounding box center [384, 161] width 413 height 202
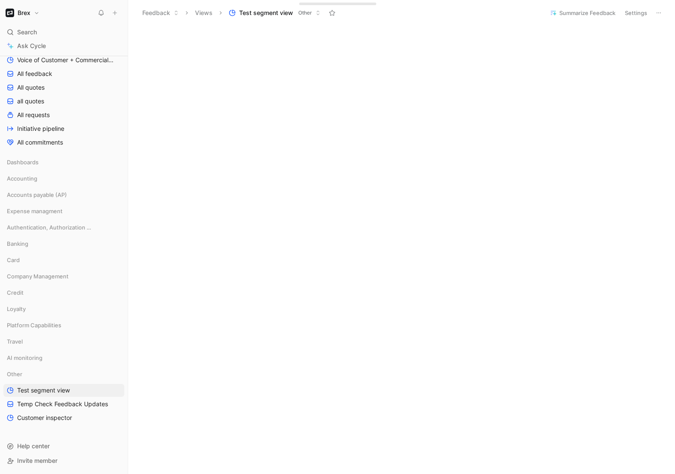
scroll to position [1580, 0]
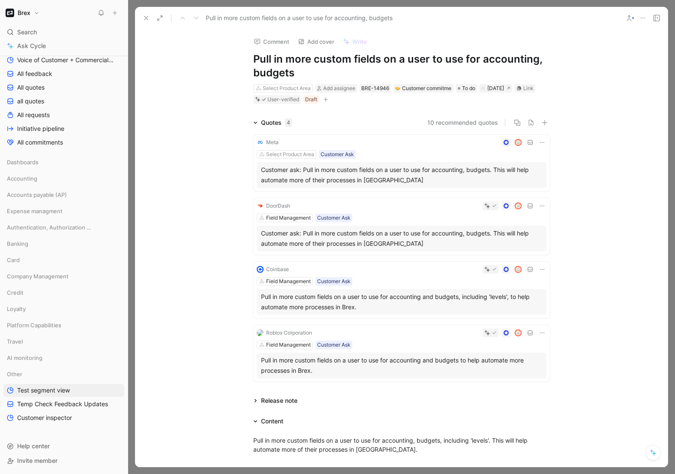
click at [151, 16] on button at bounding box center [146, 18] width 12 height 12
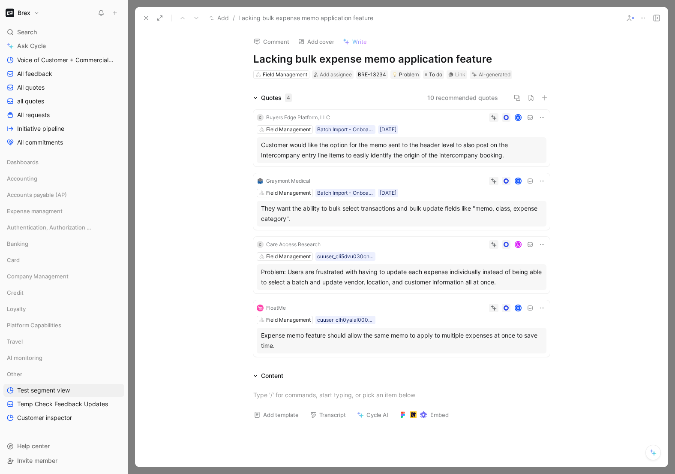
click at [148, 18] on icon at bounding box center [146, 18] width 7 height 7
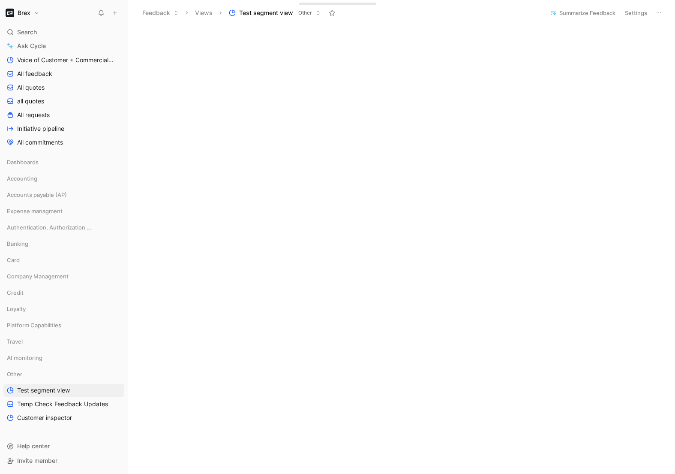
scroll to position [2014, 0]
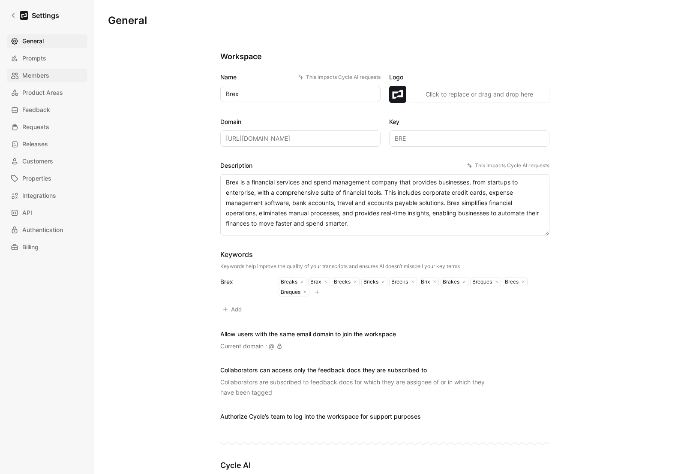
click at [34, 81] on link "Members" at bounding box center [47, 76] width 81 height 14
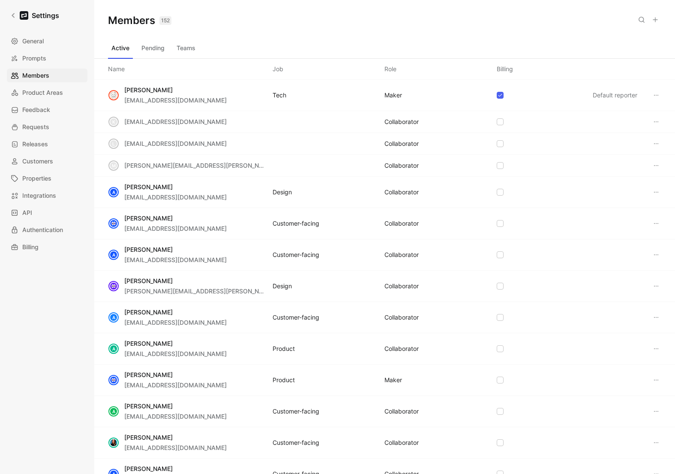
click at [184, 52] on button "Teams" at bounding box center [186, 48] width 26 height 14
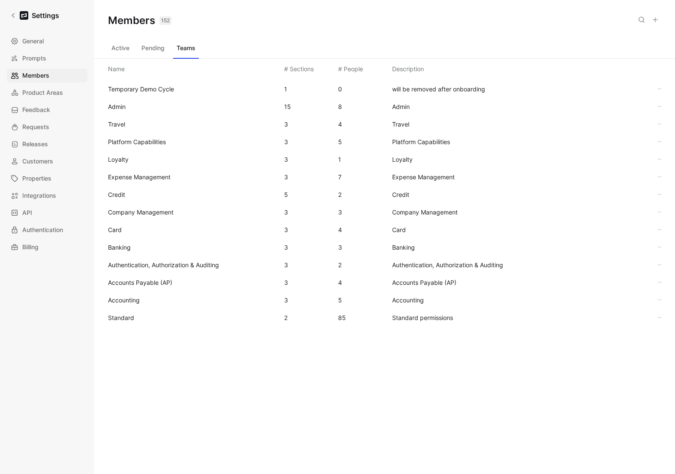
click at [133, 317] on span "Standard" at bounding box center [121, 317] width 26 height 7
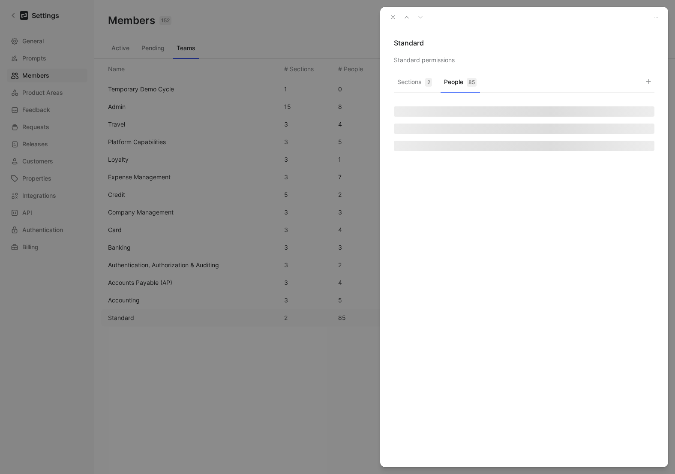
click at [458, 80] on button "People 85" at bounding box center [460, 84] width 39 height 17
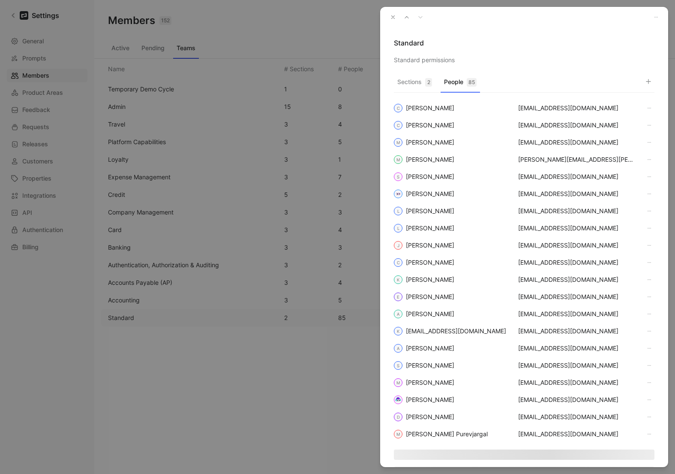
click at [639, 83] on div "Sections 2 People 85" at bounding box center [524, 83] width 261 height 17
click at [644, 81] on button "button" at bounding box center [649, 81] width 12 height 12
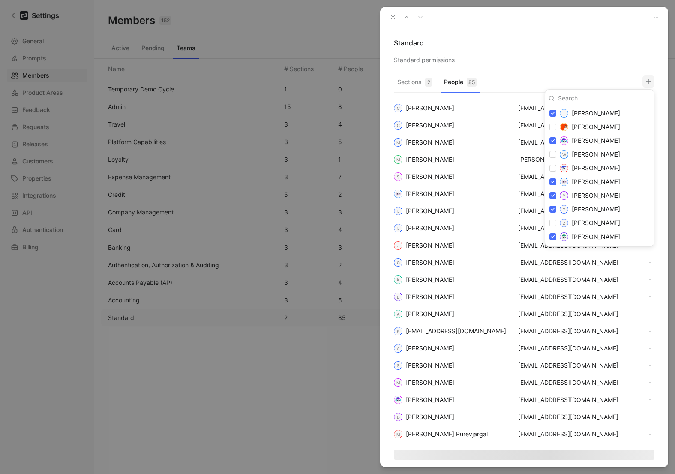
scroll to position [1362, 0]
click at [563, 34] on div at bounding box center [337, 237] width 675 height 474
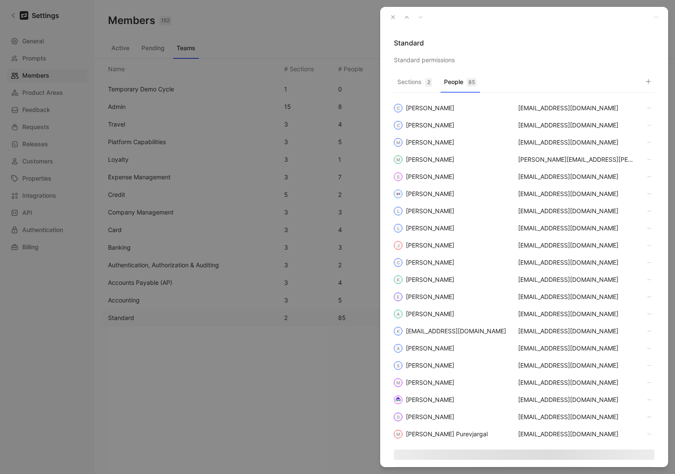
click at [392, 15] on icon "button" at bounding box center [393, 17] width 6 height 6
